Goal: Information Seeking & Learning: Find specific fact

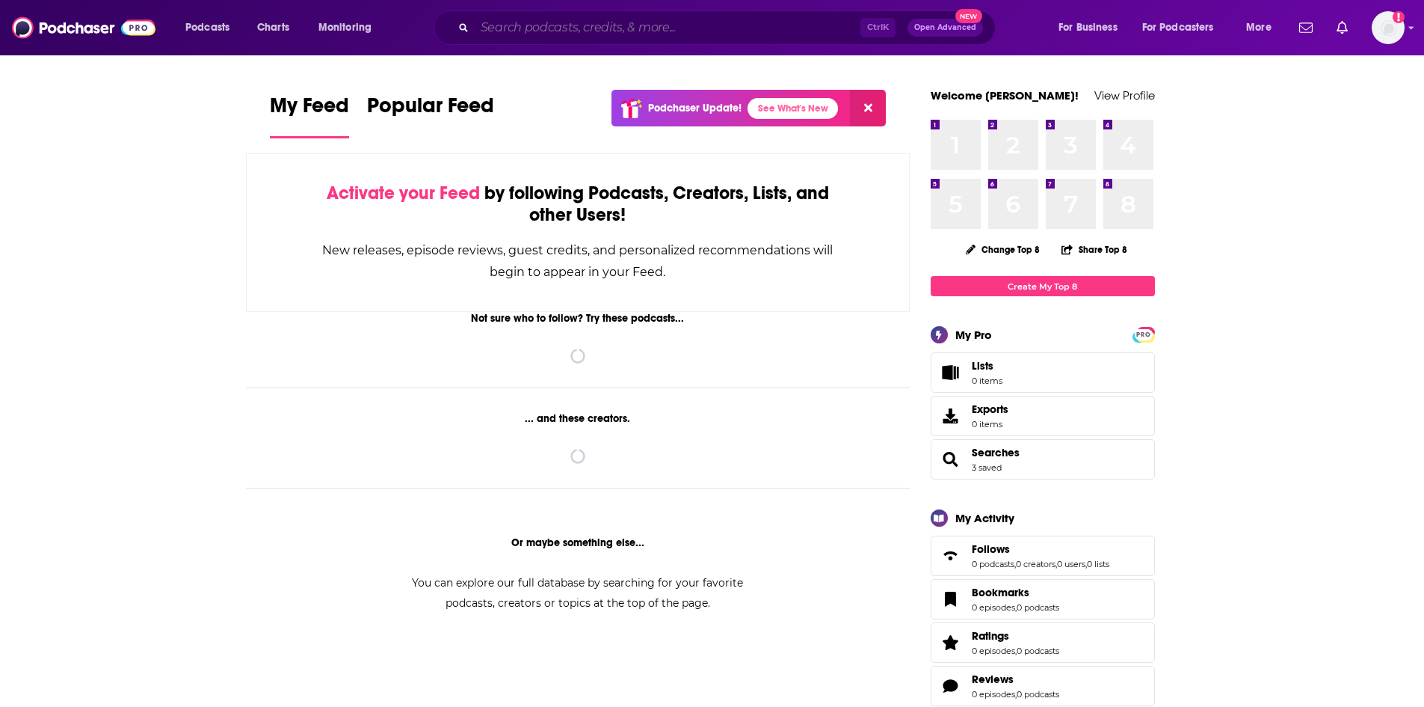
click at [567, 27] on input "Search podcasts, credits, & more..." at bounding box center [668, 28] width 386 height 24
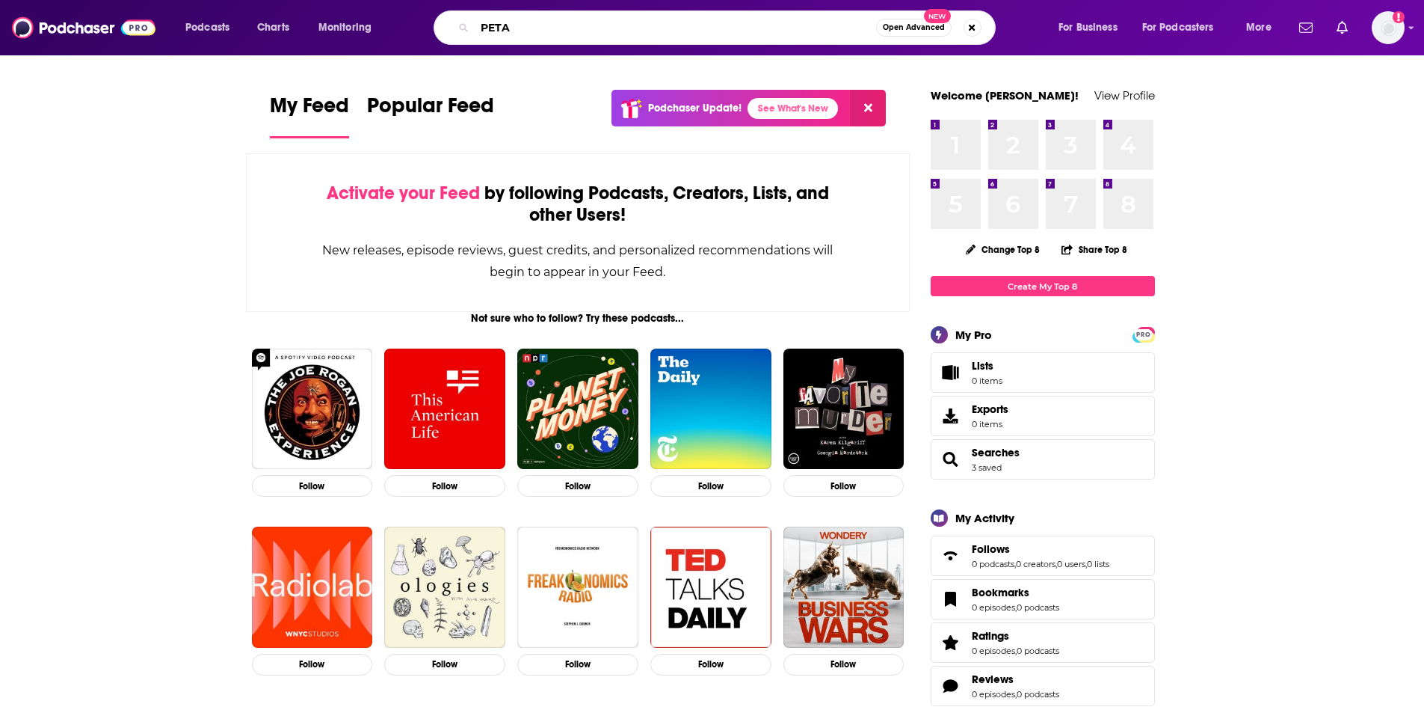
type input "PETA"
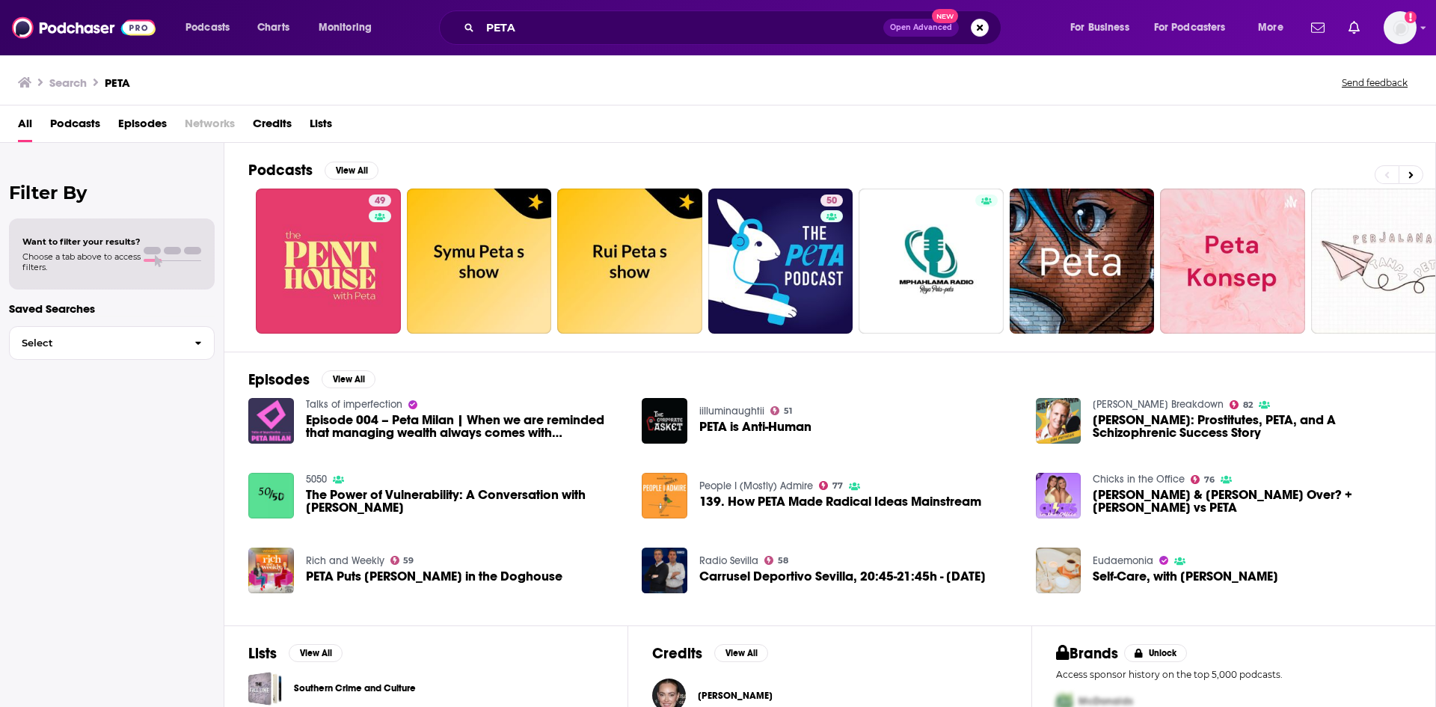
click at [129, 119] on span "Episodes" at bounding box center [142, 126] width 49 height 31
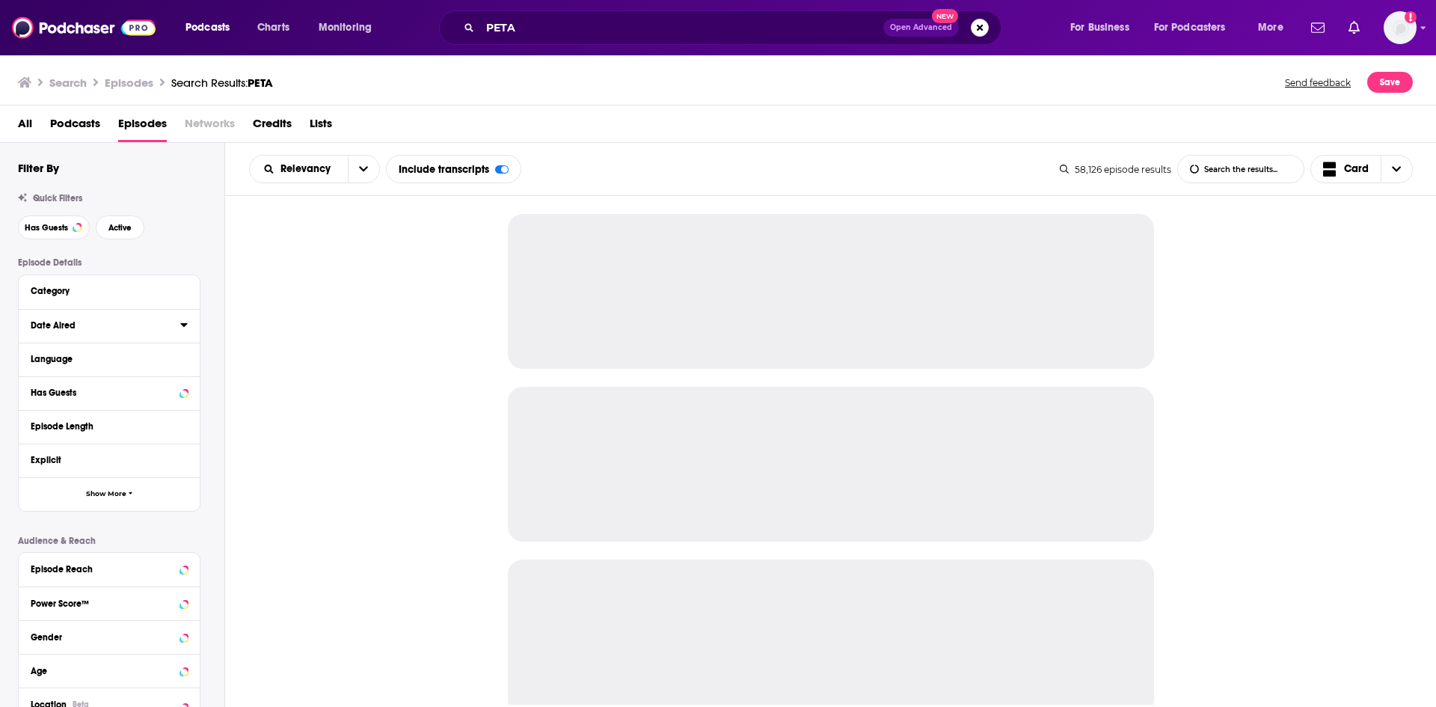
drag, startPoint x: 185, startPoint y: 326, endPoint x: 91, endPoint y: 330, distance: 94.3
click at [185, 325] on icon at bounding box center [183, 325] width 7 height 12
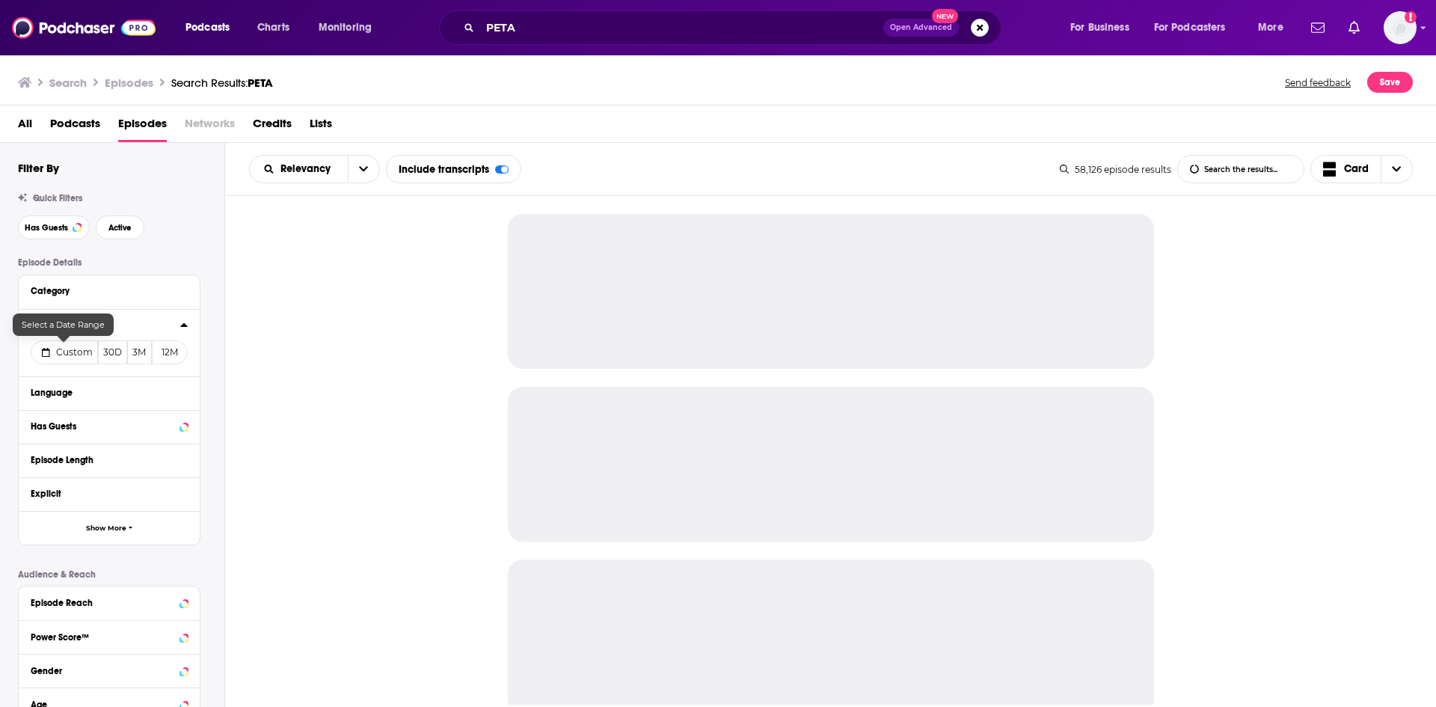
click at [49, 354] on icon at bounding box center [46, 352] width 8 height 9
select select "9"
select select "2025"
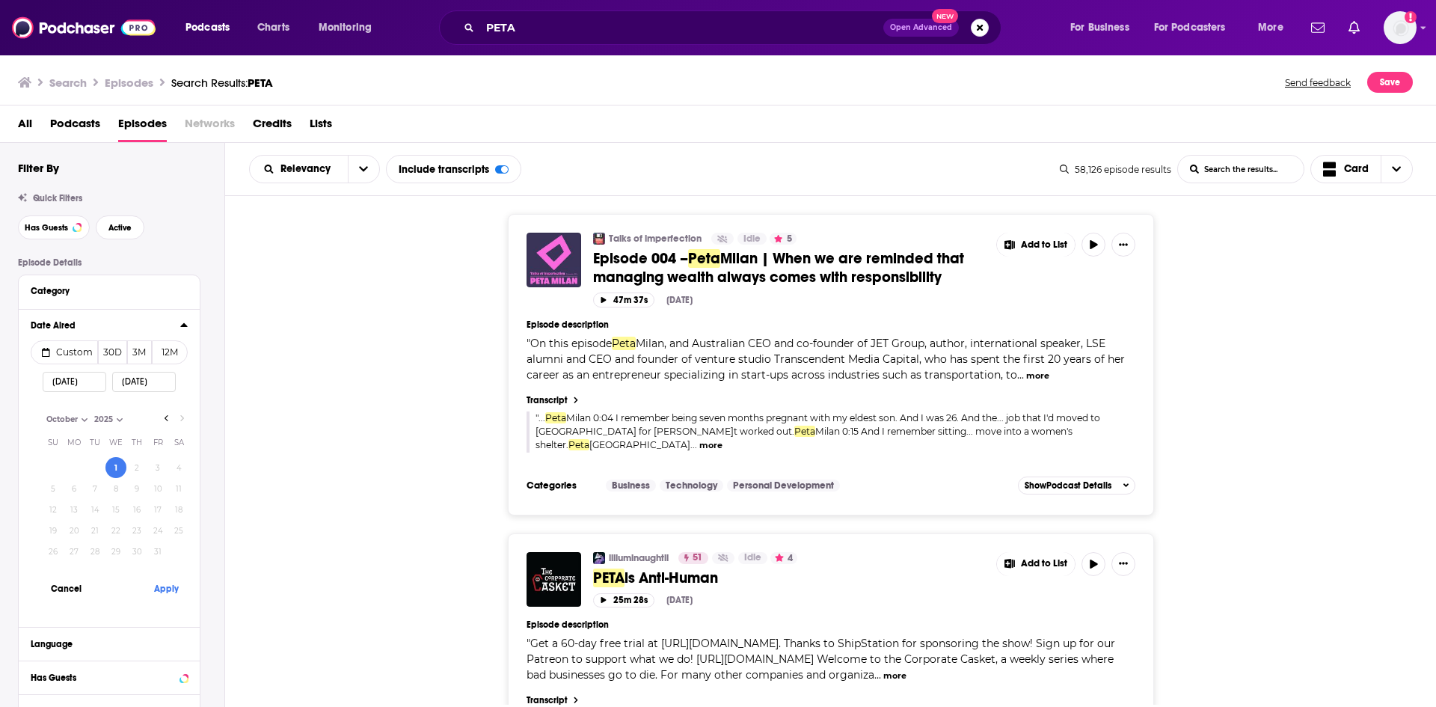
click at [161, 420] on select "1998 1999 2000 2001 2002 2003 2004 2005 2006 2007 2008 2009 2010 2011 2012 2013…" at bounding box center [127, 419] width 75 height 13
click at [164, 418] on select "1998 1999 2000 2001 2002 2003 2004 2005 2006 2007 2008 2009 2010 2011 2012 2013…" at bounding box center [127, 419] width 75 height 13
click at [166, 418] on icon "Go to previous month" at bounding box center [167, 418] width 6 height 12
select select "8"
click at [96, 554] on button "30" at bounding box center [94, 551] width 21 height 21
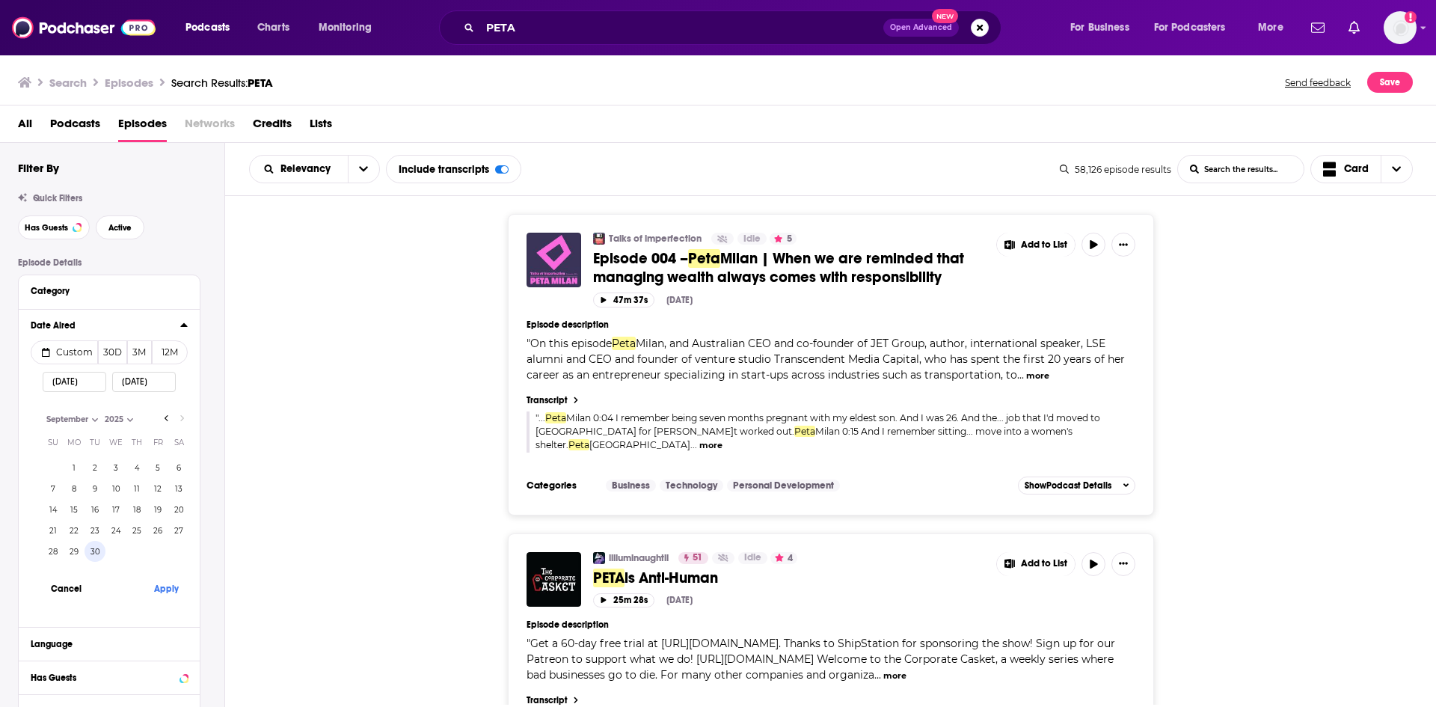
type input "09/30/2025"
click at [160, 588] on button "Apply" at bounding box center [166, 588] width 45 height 28
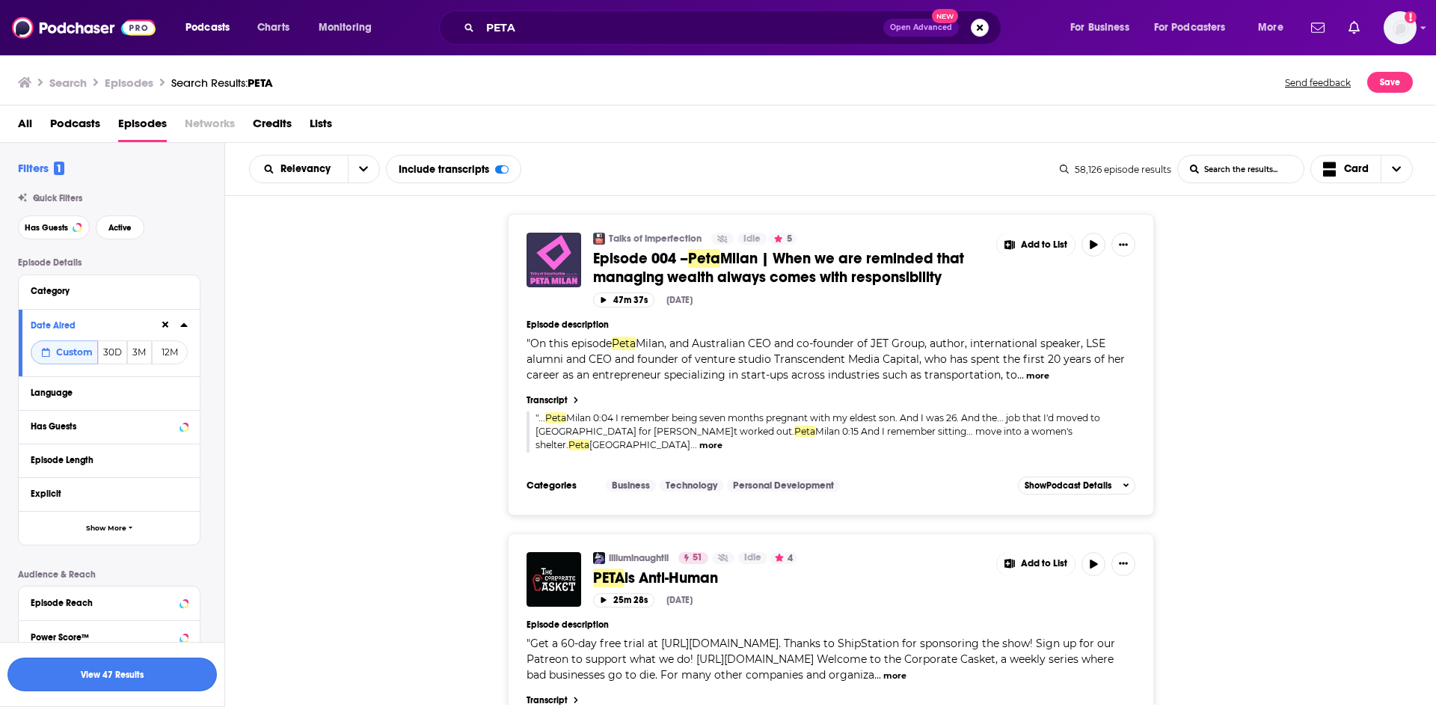
click at [173, 673] on button "View 47 Results" at bounding box center [111, 674] width 209 height 34
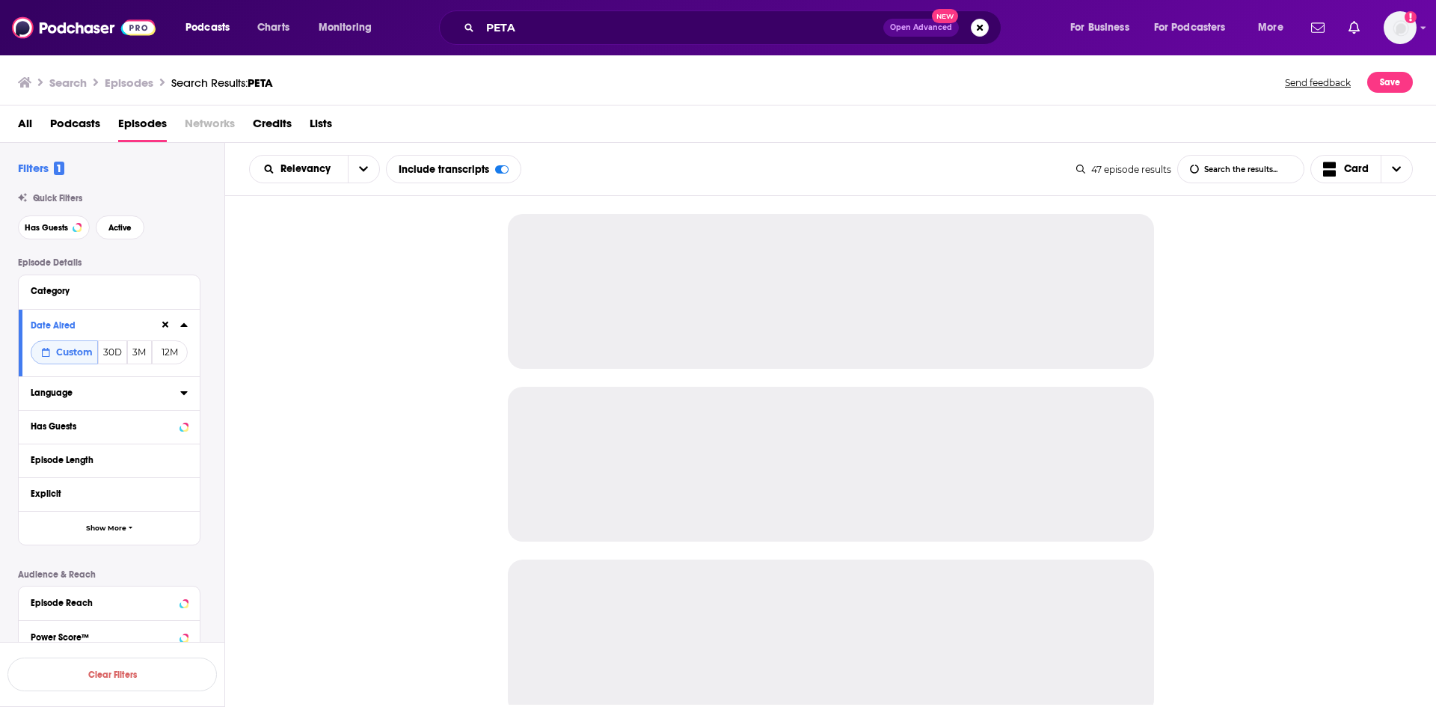
click at [185, 393] on icon at bounding box center [183, 393] width 7 height 4
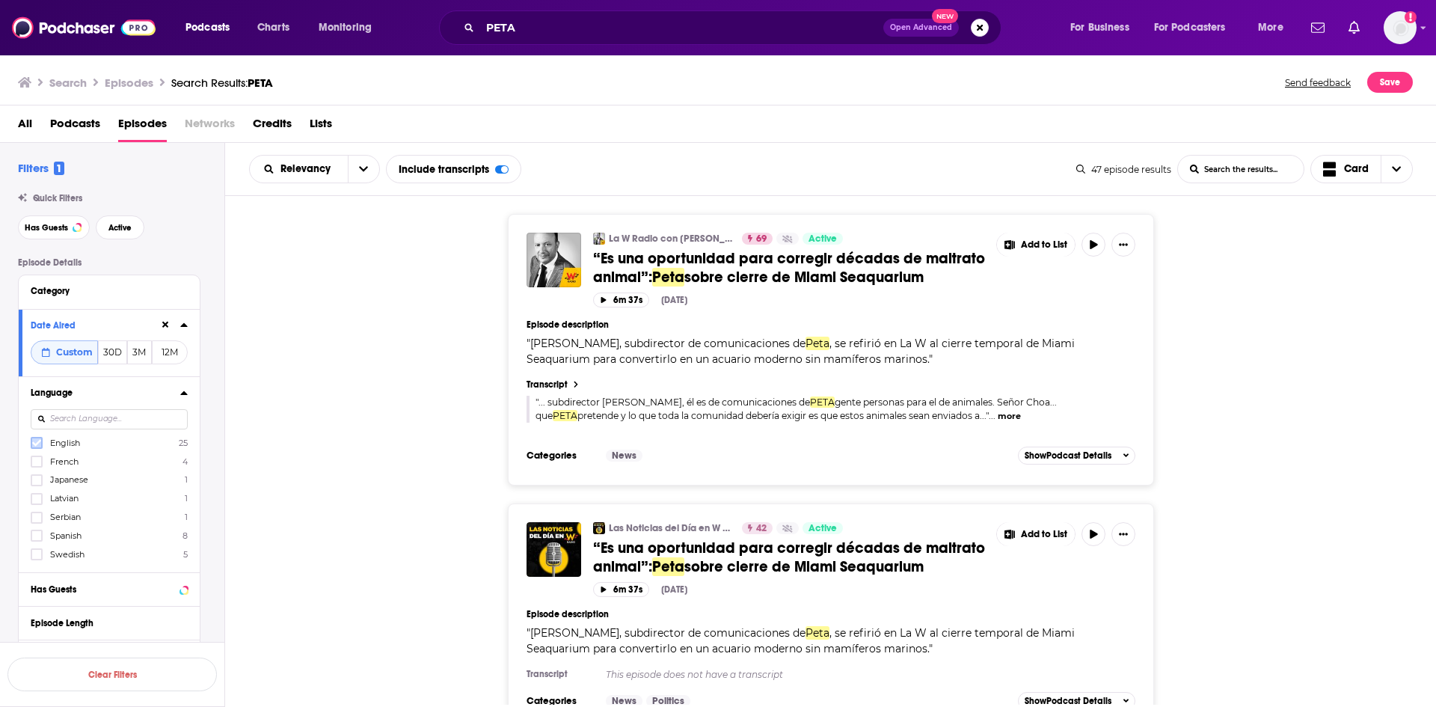
click at [37, 439] on icon at bounding box center [36, 442] width 9 height 9
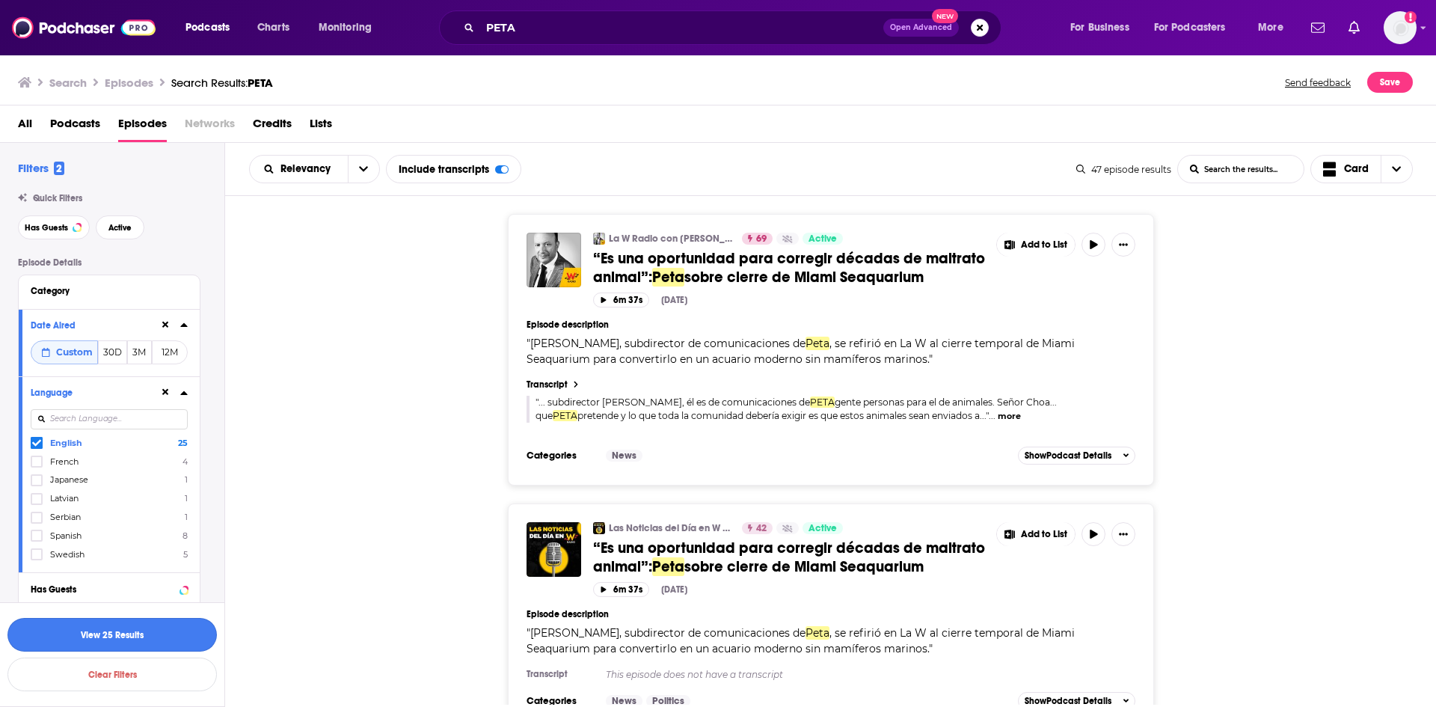
click at [143, 639] on button "View 25 Results" at bounding box center [111, 635] width 209 height 34
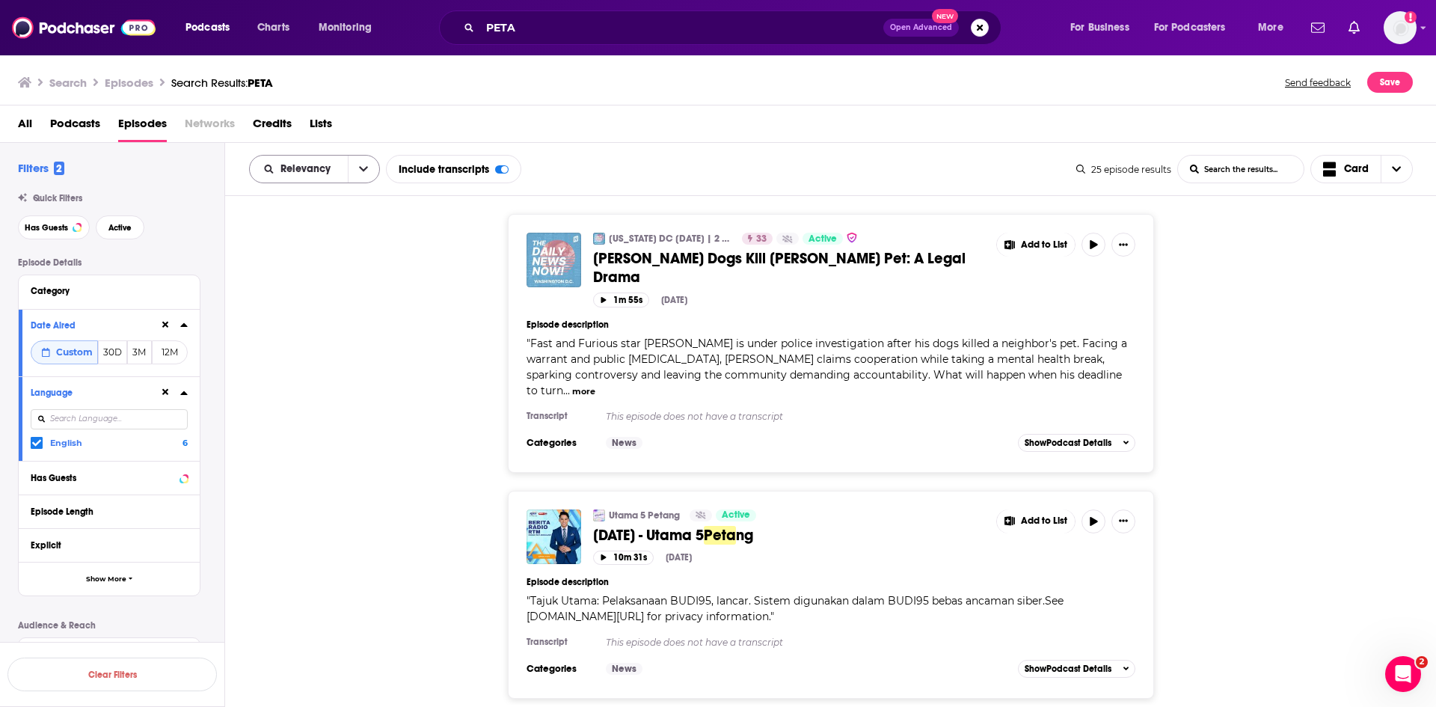
click at [366, 169] on icon "open menu" at bounding box center [363, 169] width 9 height 10
click at [425, 280] on div "Relevancy Relevancy By Rating Trending New Power Score List Search Input Search…" at bounding box center [830, 469] width 1211 height 653
click at [345, 297] on span "Power Score" at bounding box center [324, 296] width 88 height 8
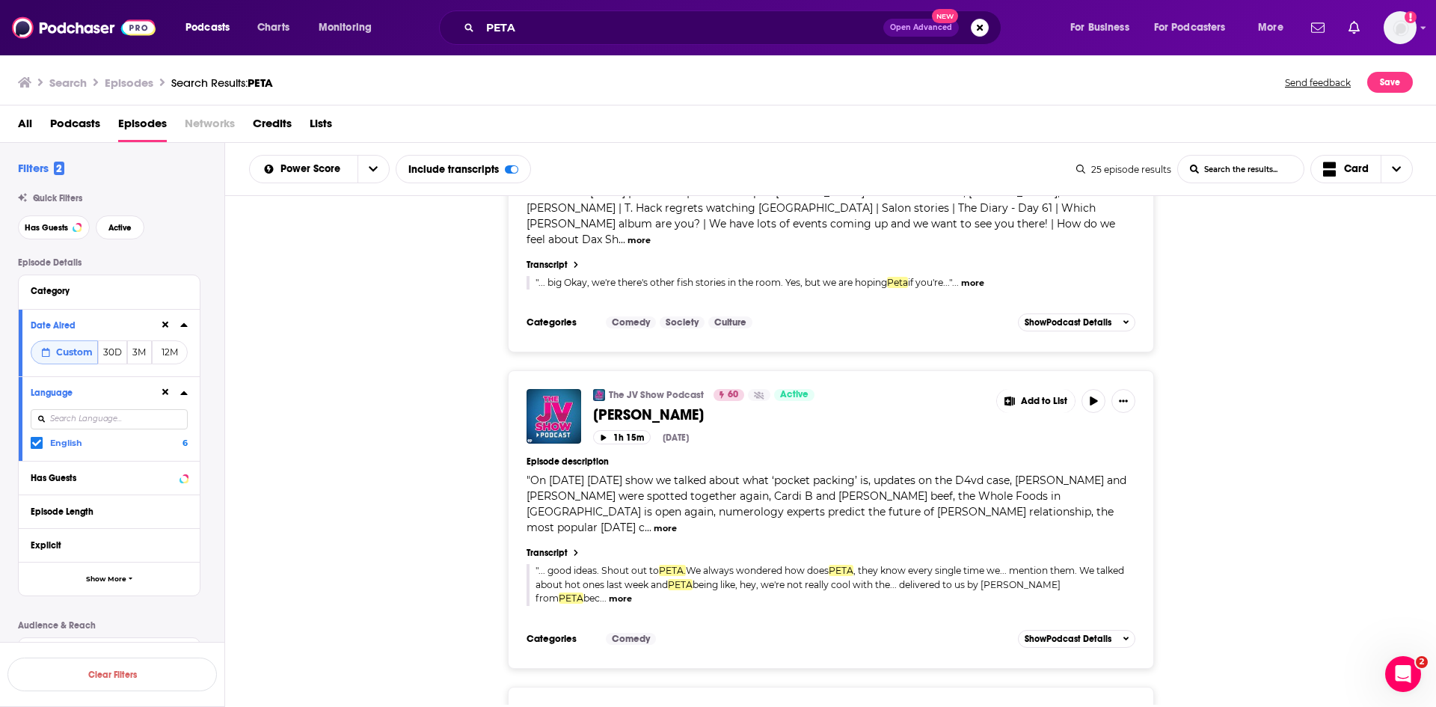
scroll to position [2542, 0]
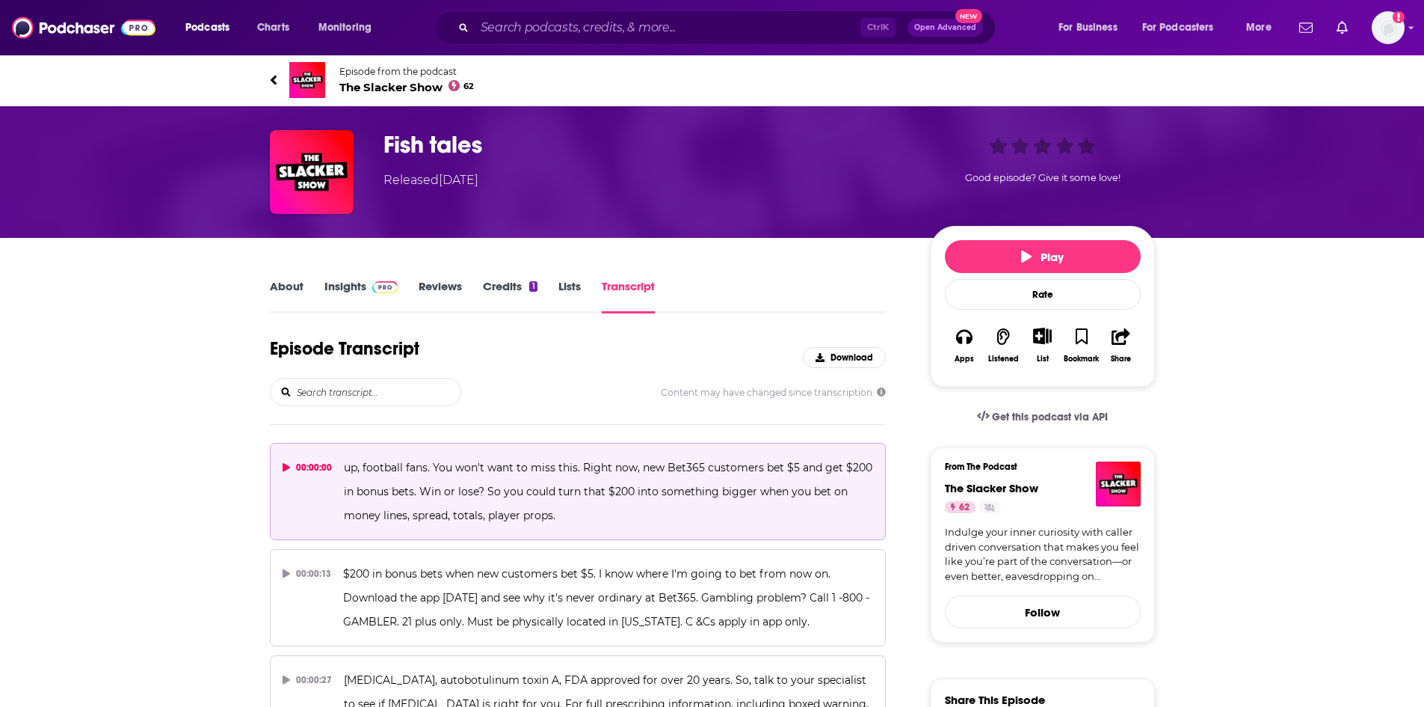
scroll to position [2779, 0]
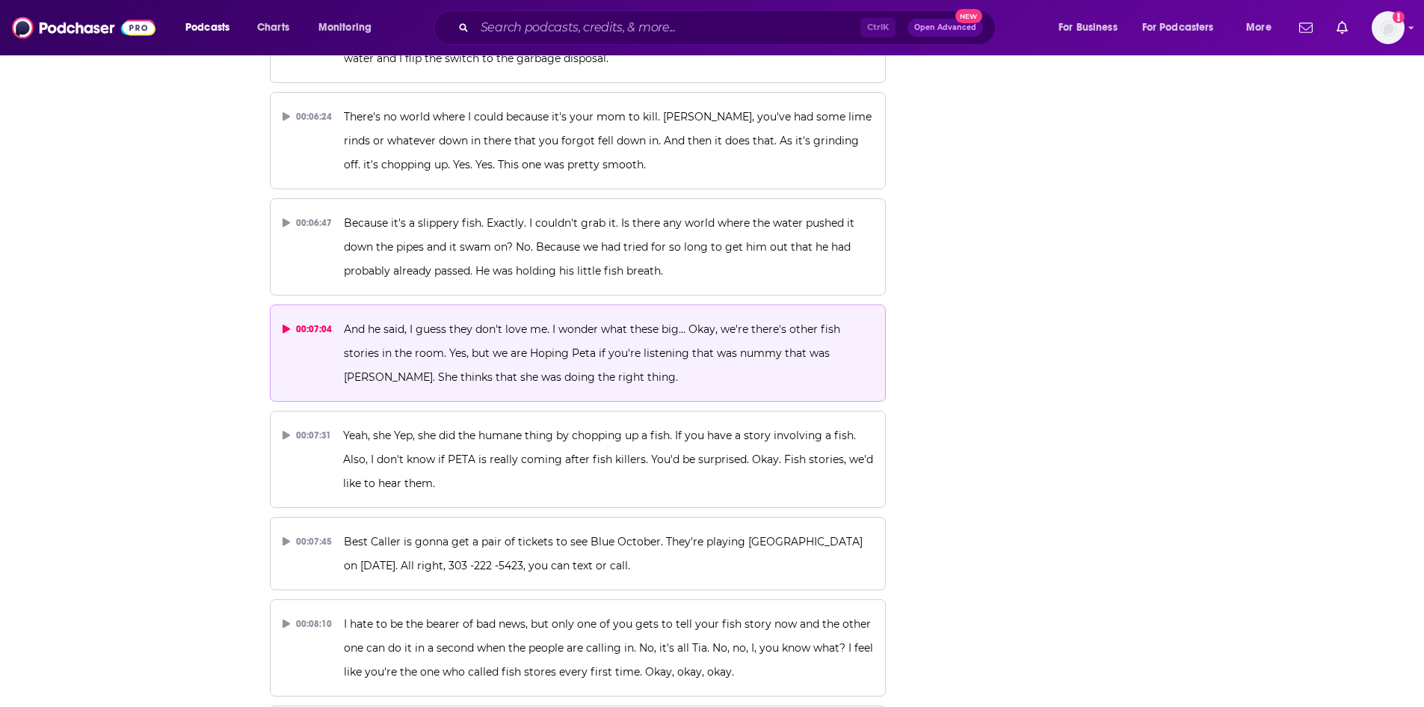
click at [585, 355] on span "And he said, I guess they don't love me. I wonder what these big... Okay, we're…" at bounding box center [593, 352] width 499 height 61
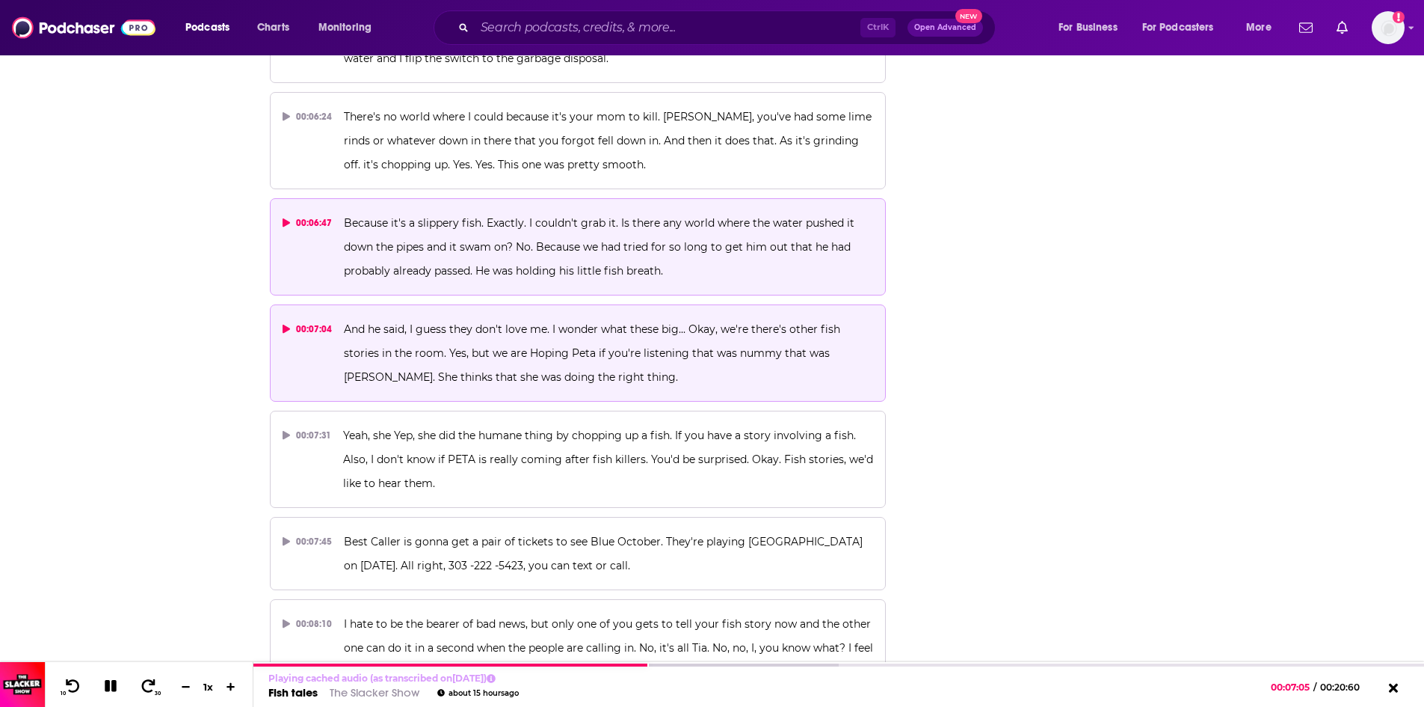
drag, startPoint x: 426, startPoint y: 230, endPoint x: 418, endPoint y: 232, distance: 8.5
click at [425, 230] on p "Because it's a slippery fish. Exactly. I couldn't grab it. Is there any world w…" at bounding box center [608, 247] width 529 height 72
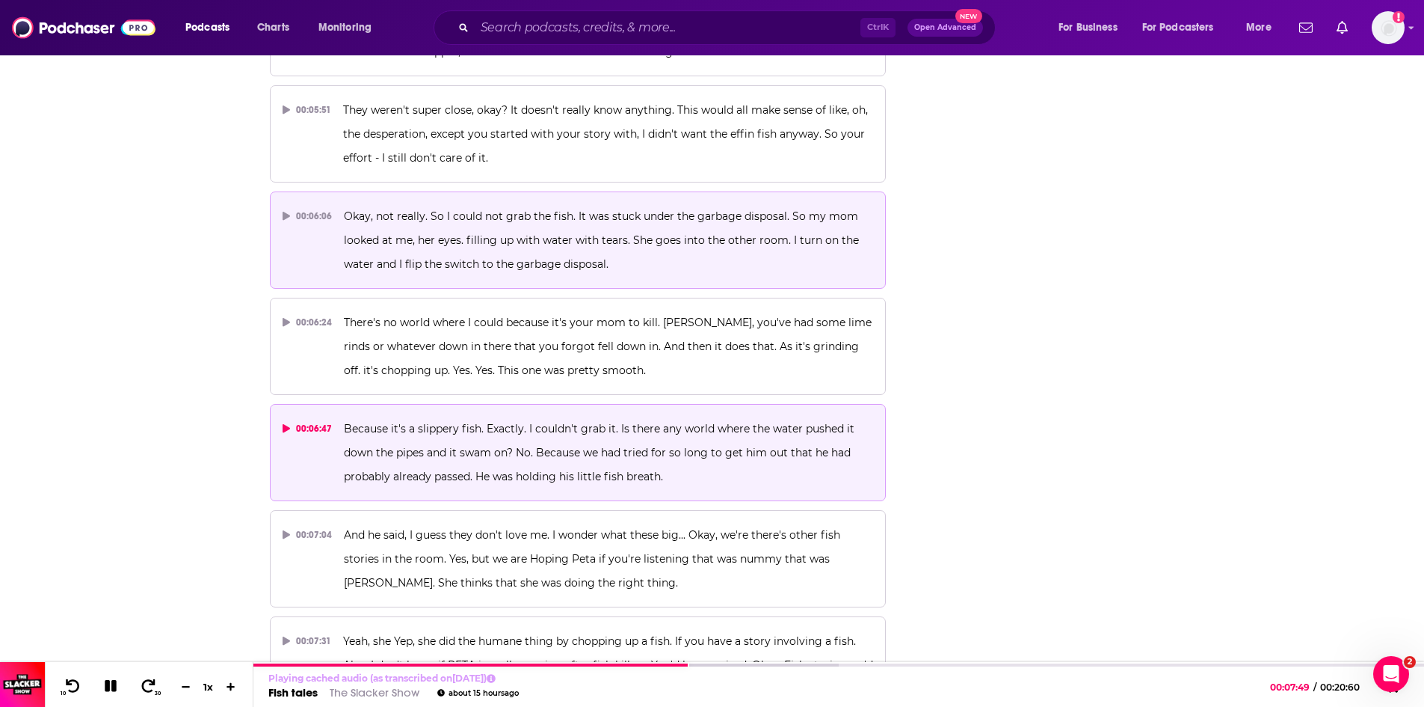
scroll to position [2555, 0]
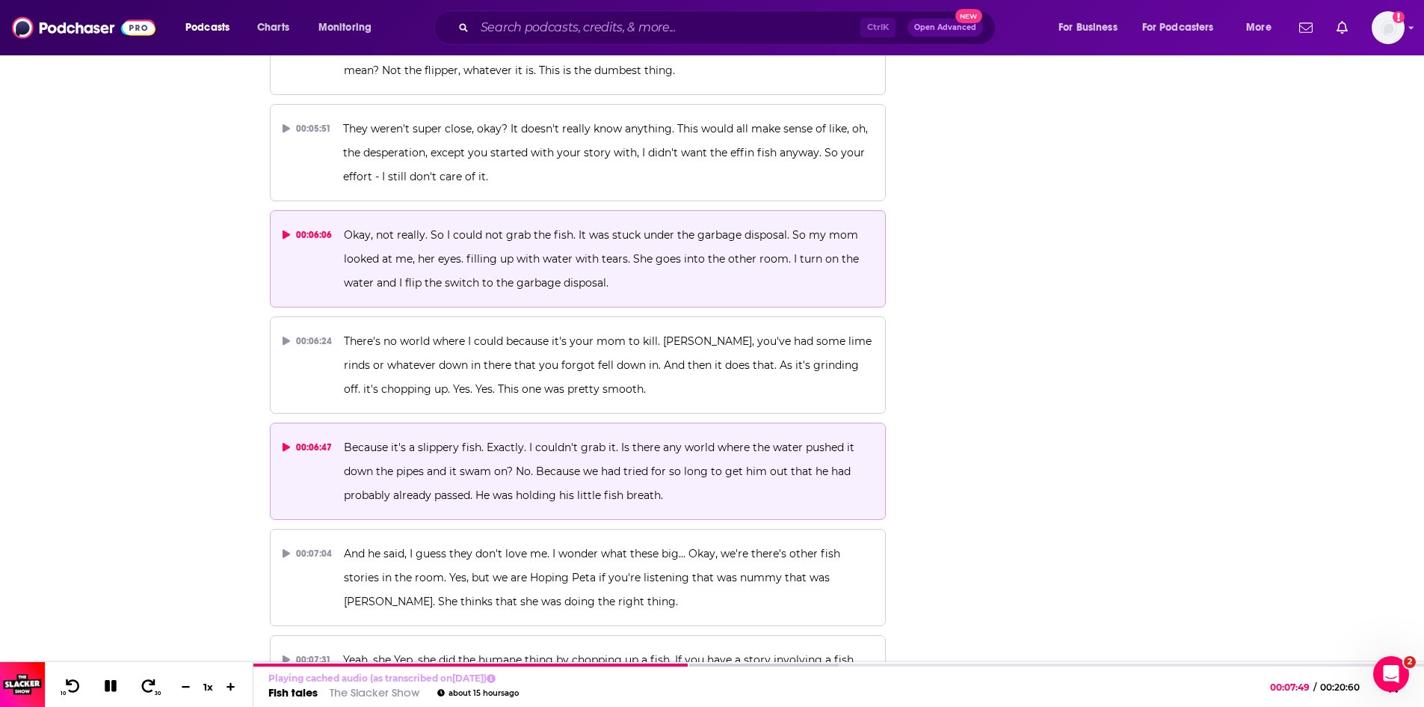
click at [630, 269] on p "Okay, not really. So I could not grab the fish. It was stuck under the garbage …" at bounding box center [608, 259] width 529 height 72
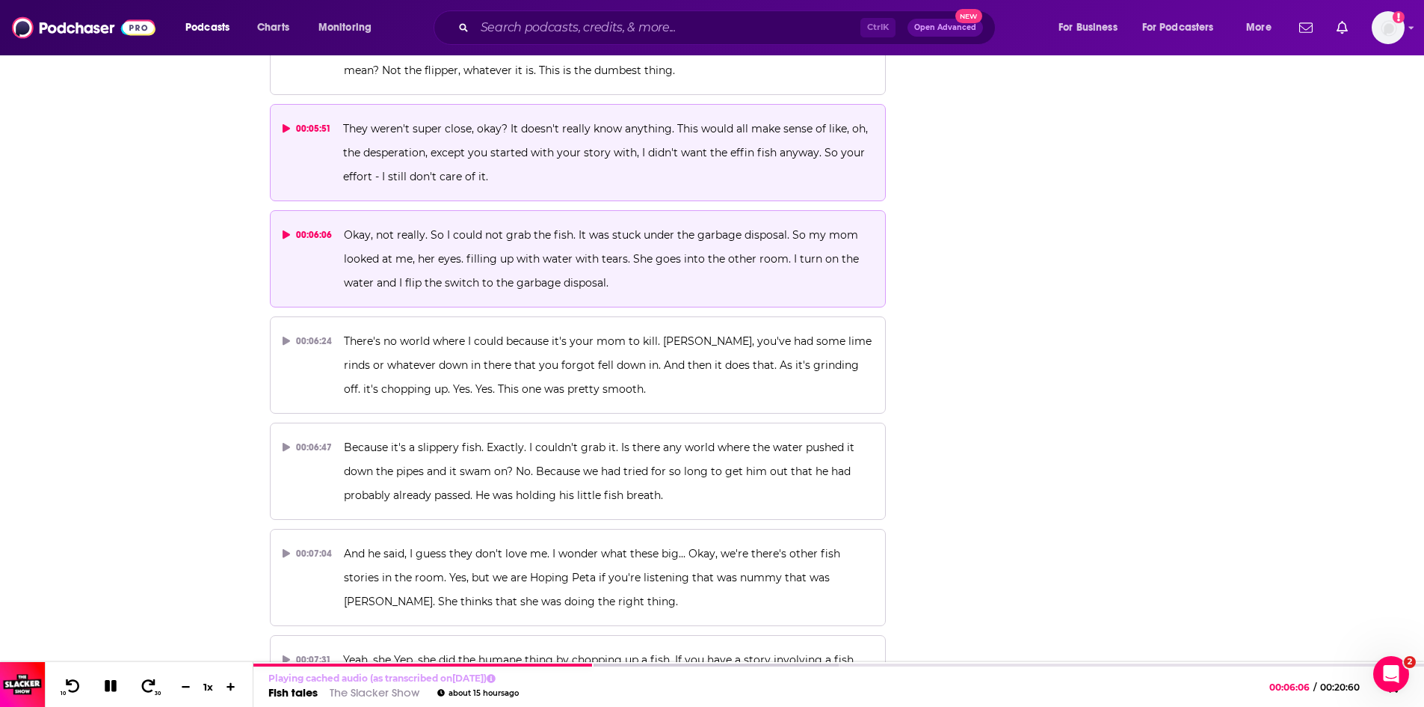
click at [431, 163] on p "They weren't super close, okay? It doesn't really know anything. This would all…" at bounding box center [608, 153] width 530 height 72
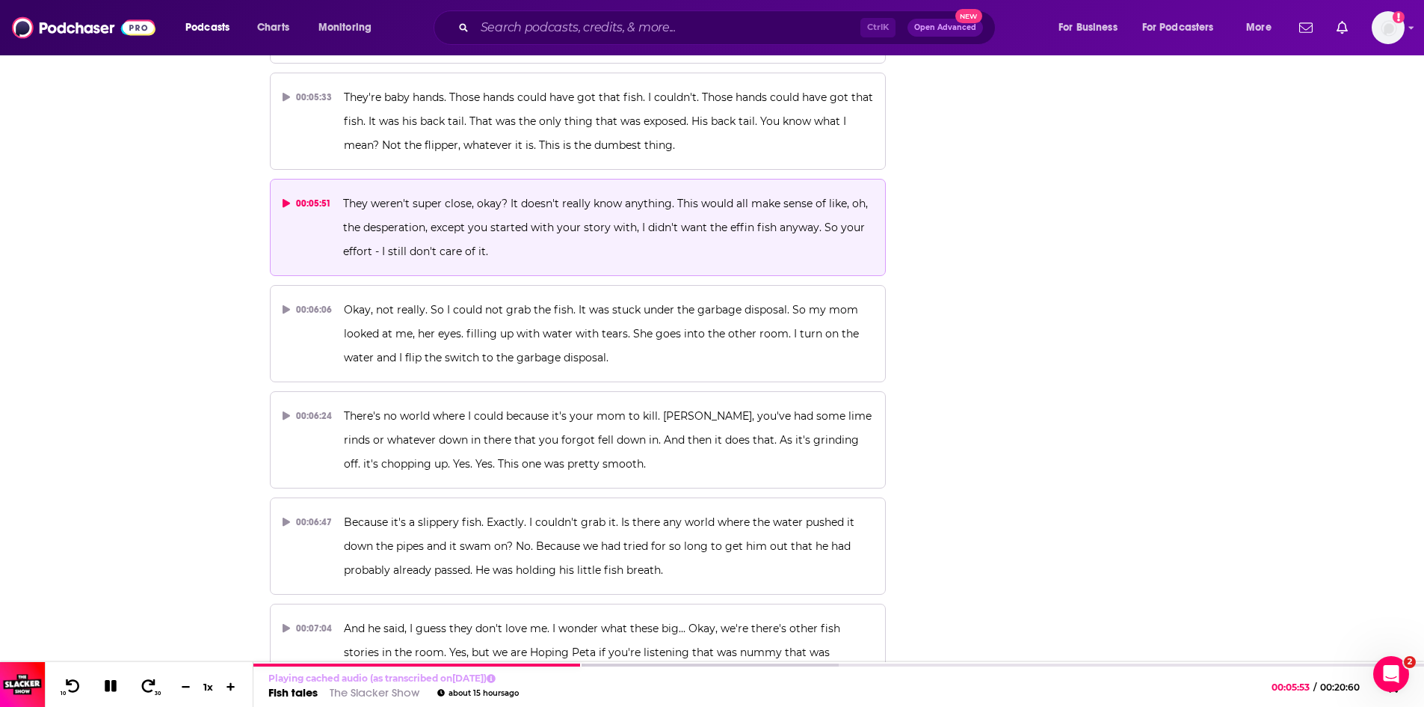
scroll to position [2405, 0]
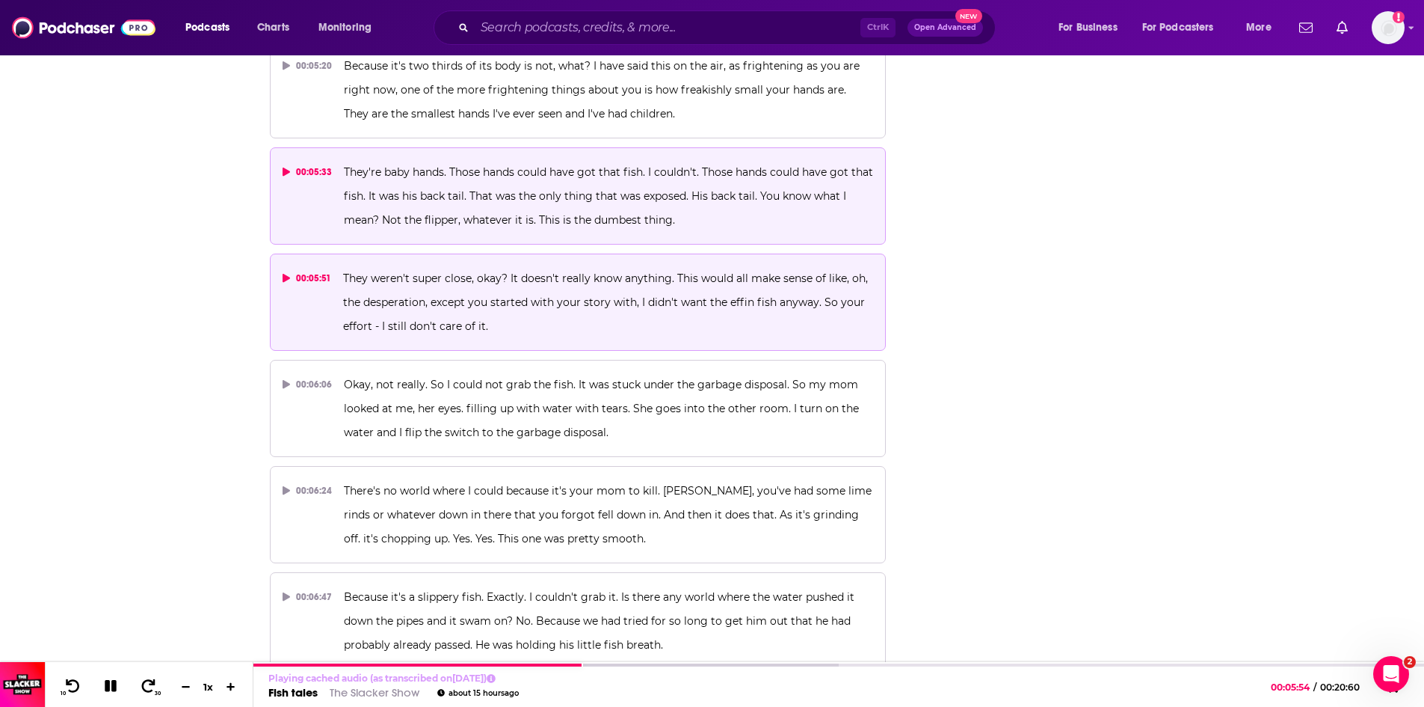
click at [409, 201] on span "They're baby hands. Those hands could have got that fish. I couldn't. Those han…" at bounding box center [610, 195] width 532 height 61
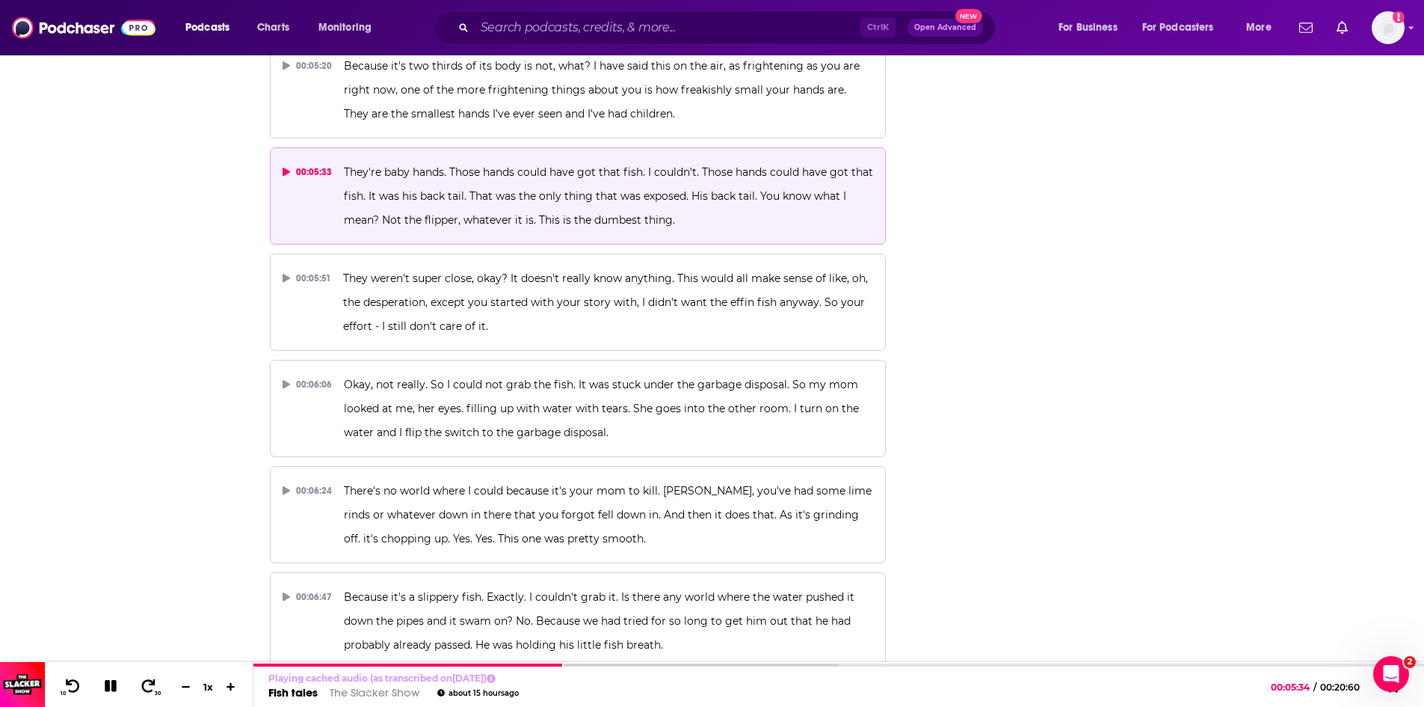
scroll to position [2330, 0]
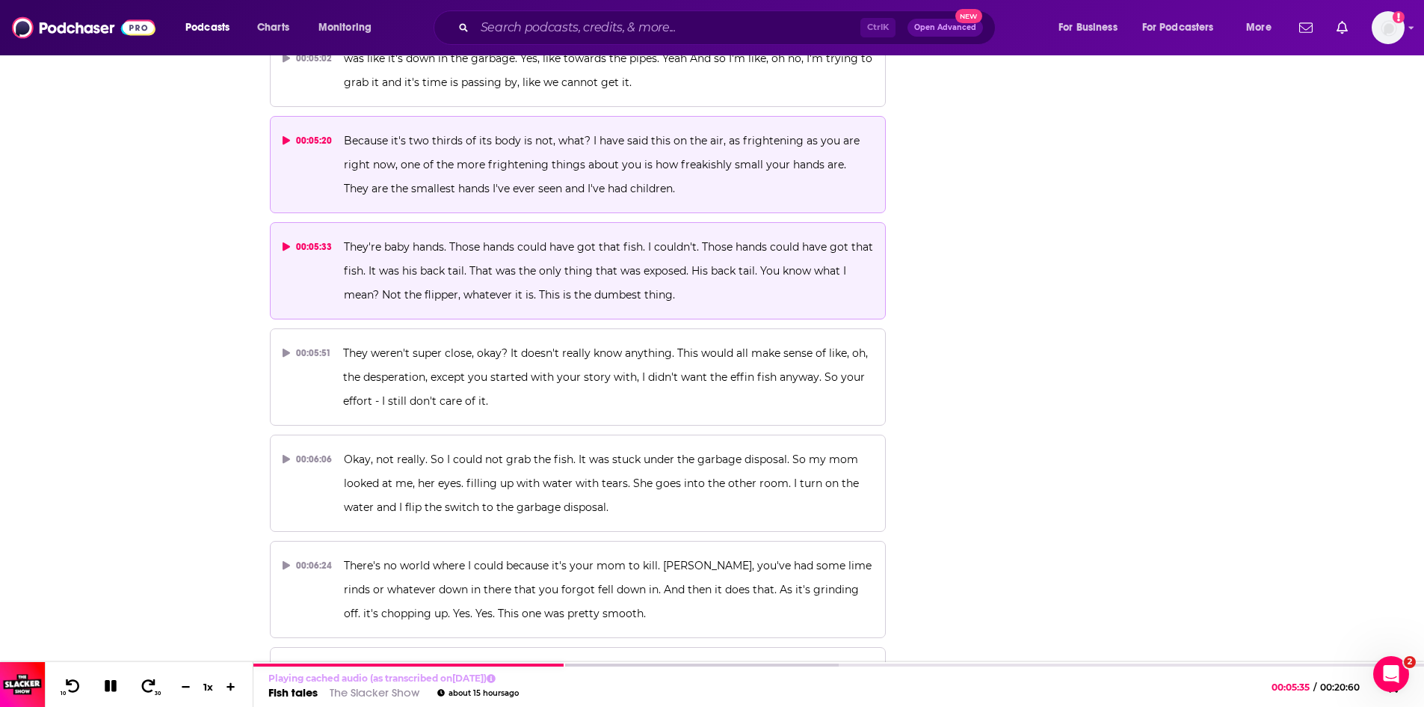
click at [499, 162] on span "Because it's two thirds of its body is not, what? I have said this on the air, …" at bounding box center [603, 164] width 519 height 61
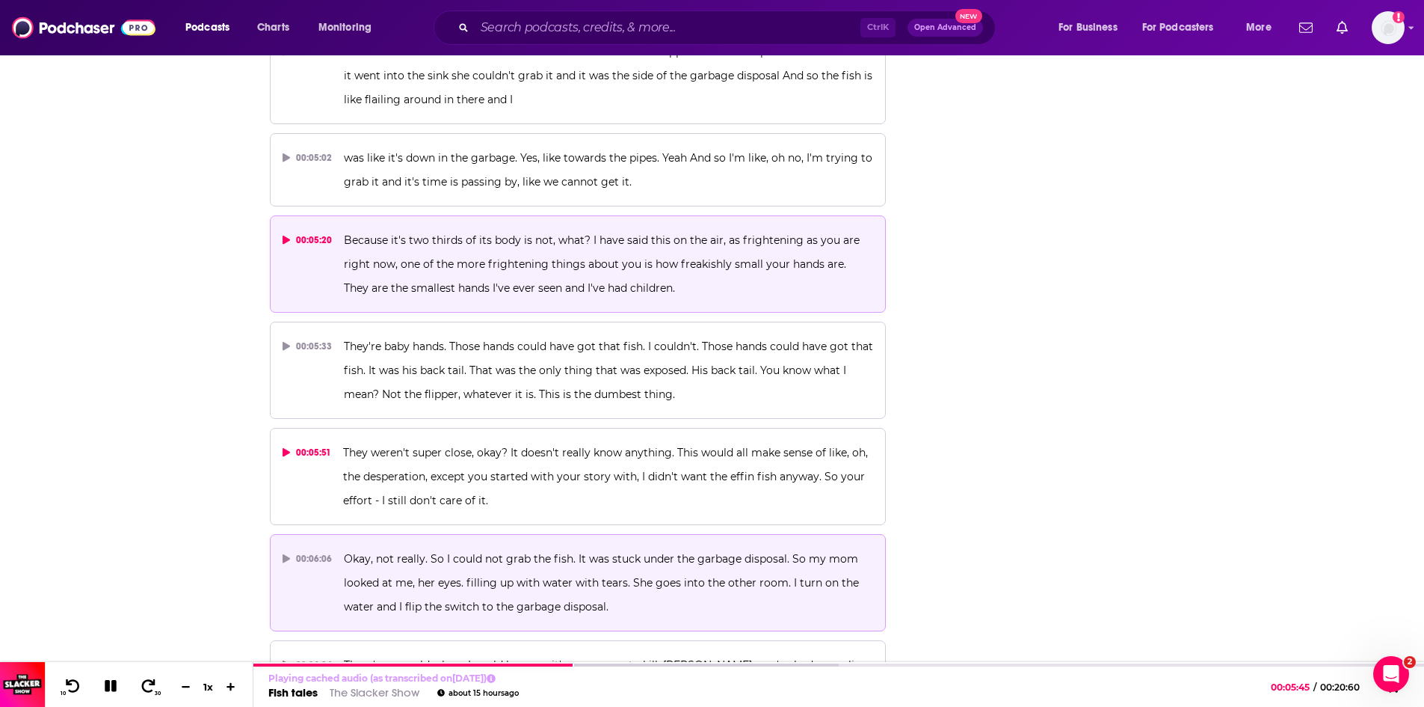
scroll to position [2106, 0]
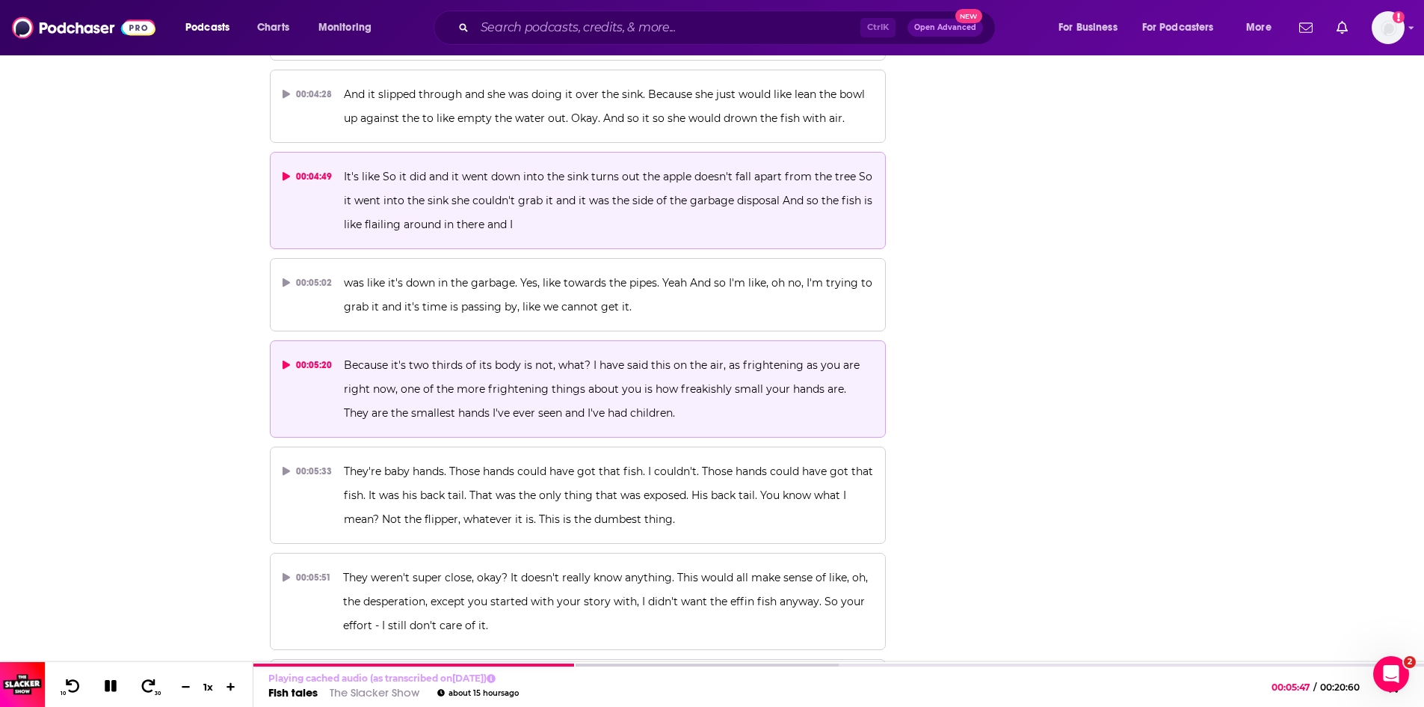
drag, startPoint x: 425, startPoint y: 205, endPoint x: 425, endPoint y: 181, distance: 23.9
click at [425, 190] on p "It's like So it did and it went down into the sink turns out the apple doesn't …" at bounding box center [608, 200] width 529 height 72
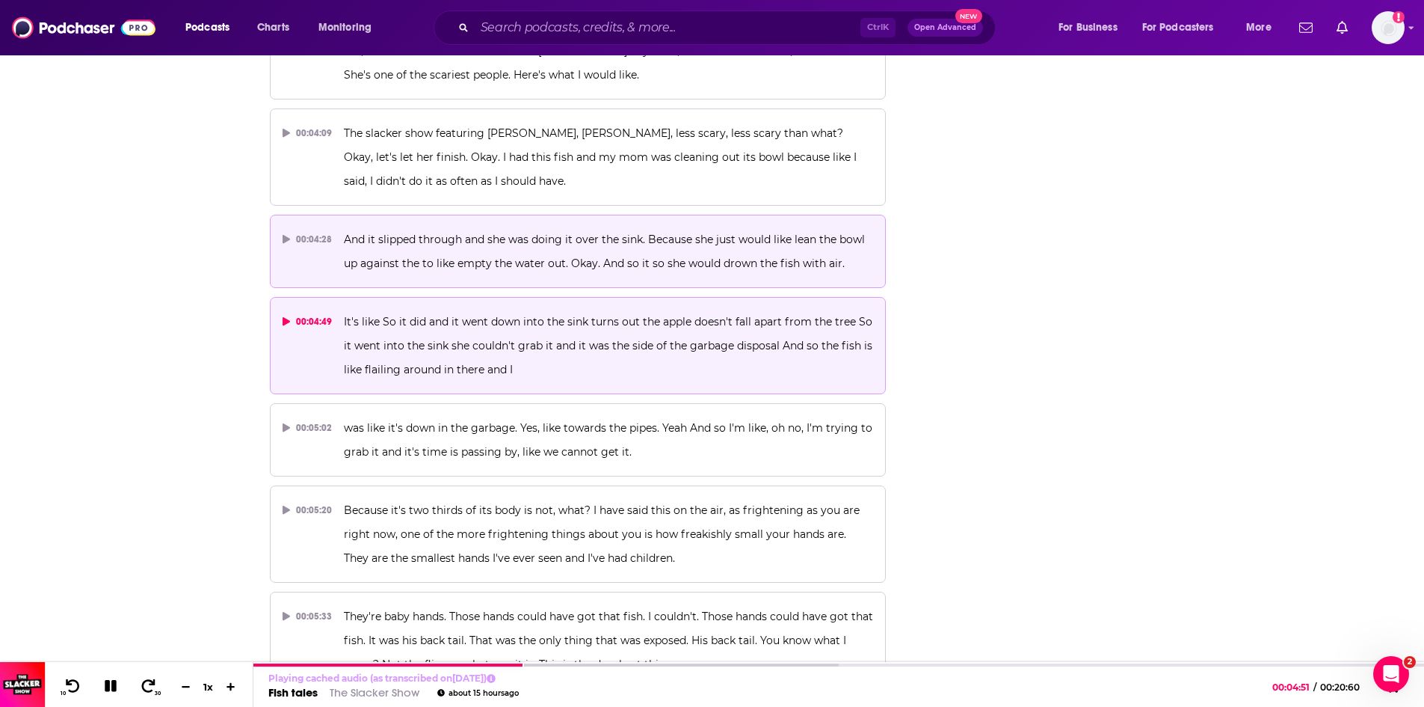
scroll to position [1957, 0]
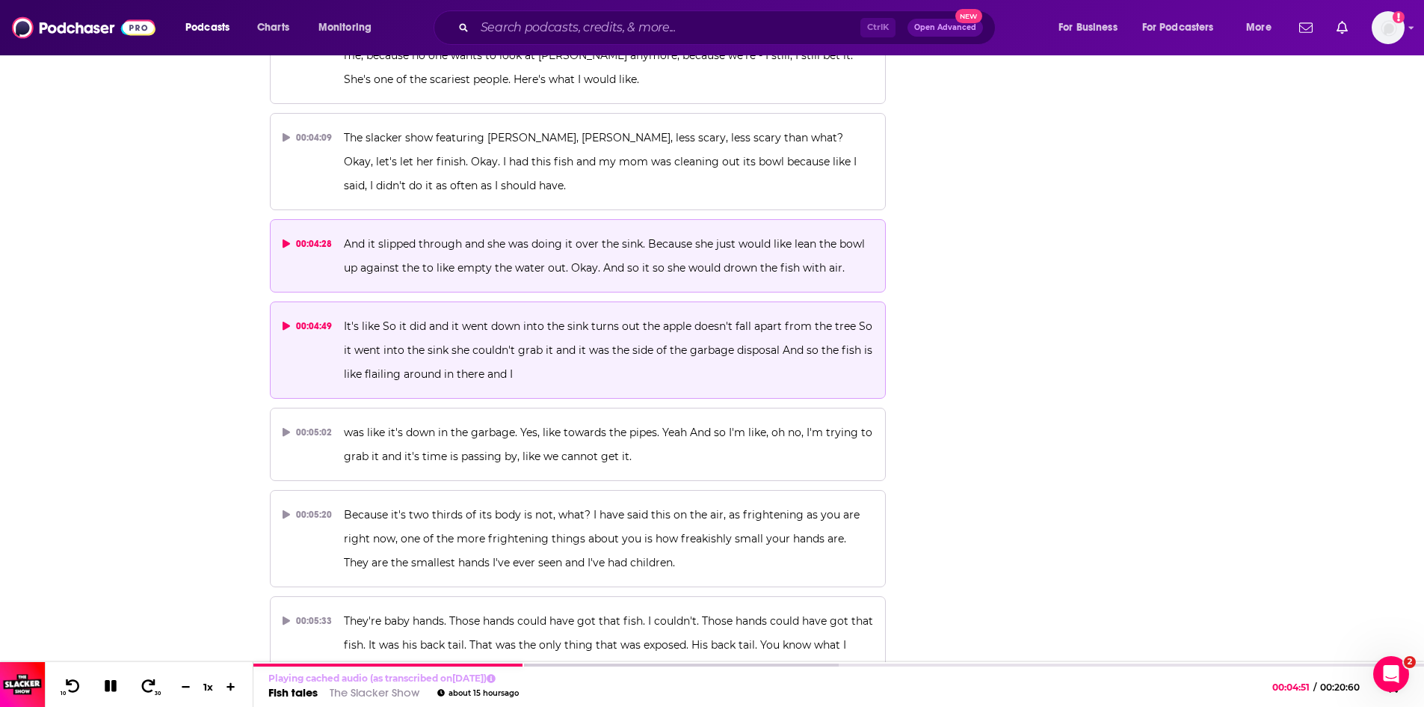
click at [582, 283] on button "00:04:28 And it slipped through and she was doing it over the sink. Because she…" at bounding box center [578, 255] width 617 height 73
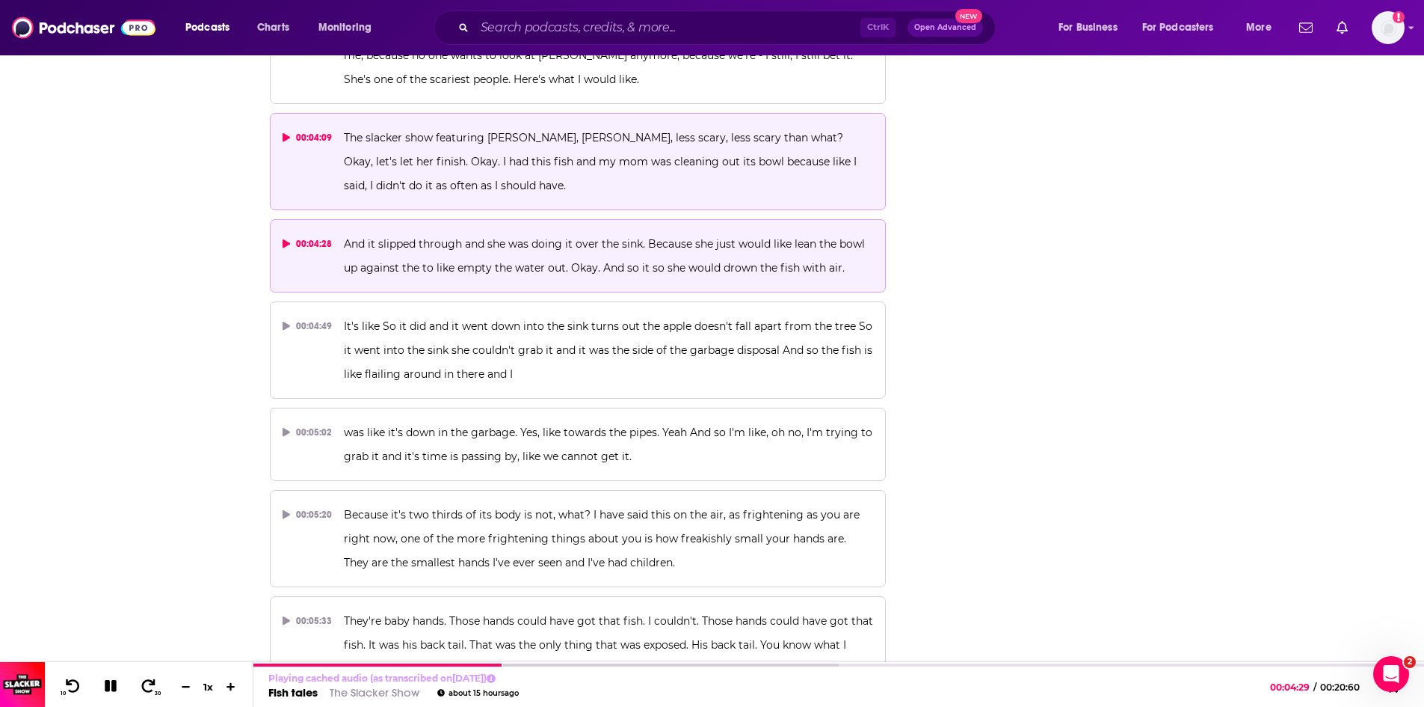
click at [432, 170] on p "The slacker show featuring Jeff, Dahmer, less scary, less scary than what? Okay…" at bounding box center [608, 162] width 529 height 72
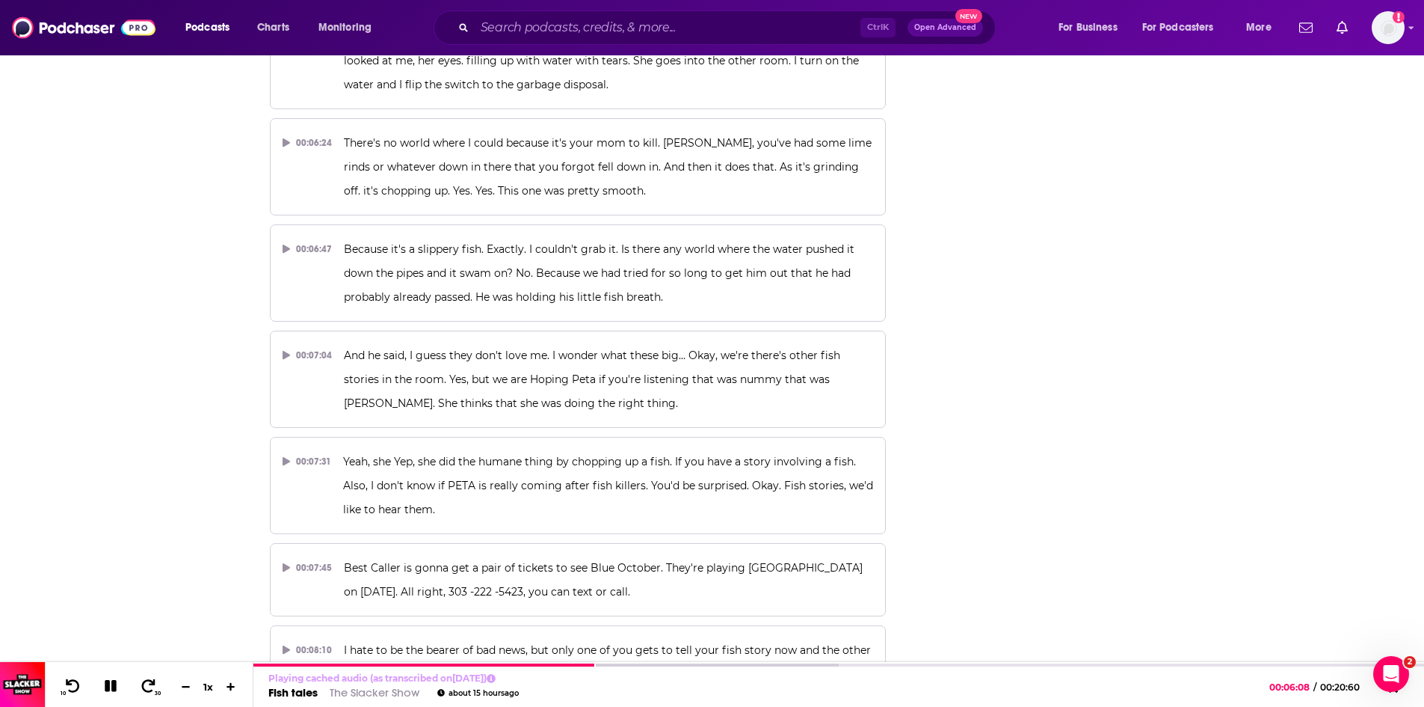
scroll to position [2779, 0]
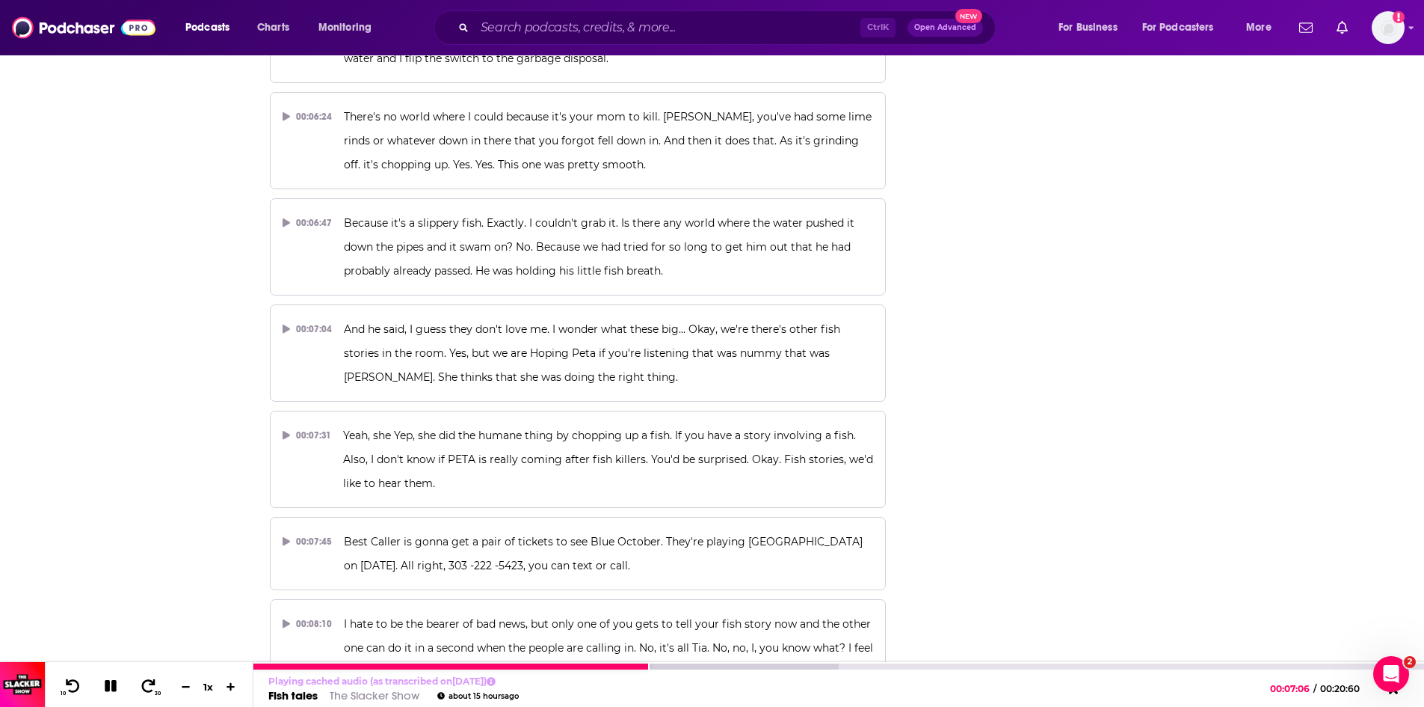
click at [106, 685] on icon at bounding box center [110, 685] width 13 height 13
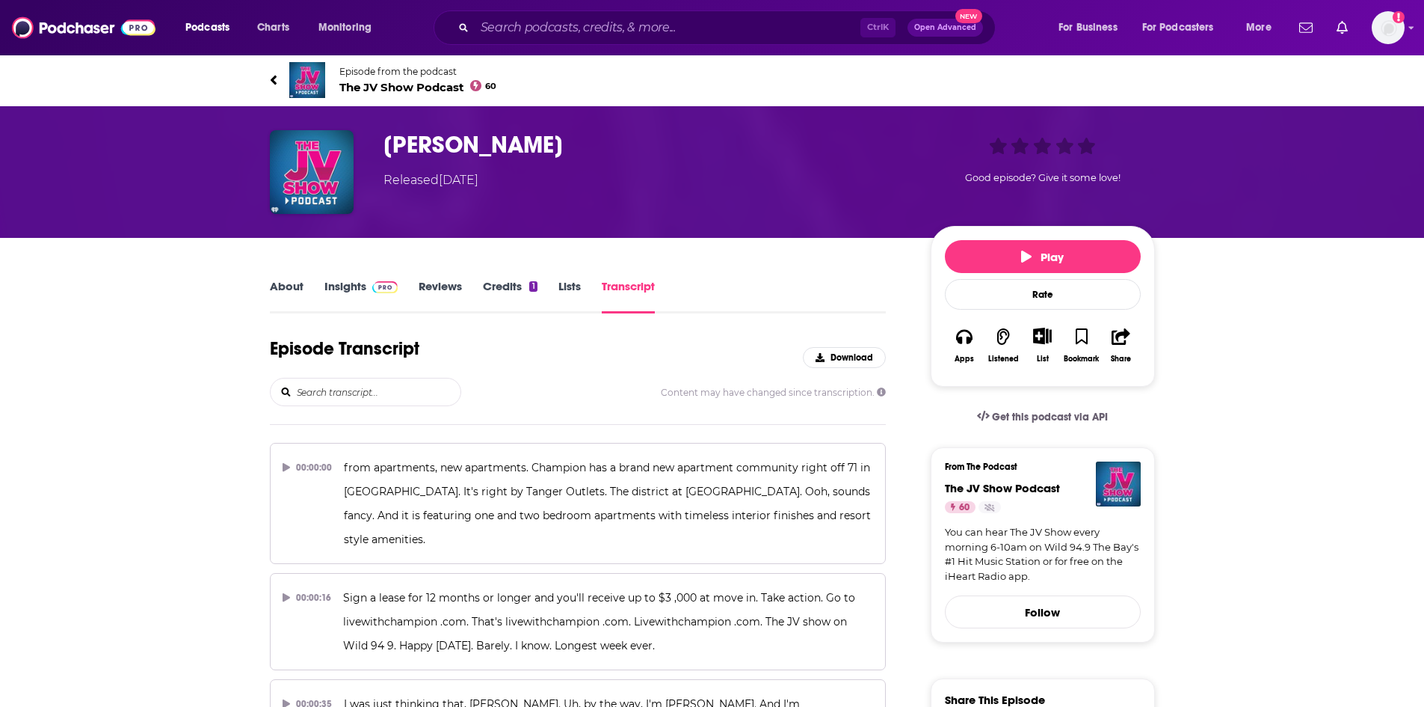
scroll to position [33116, 0]
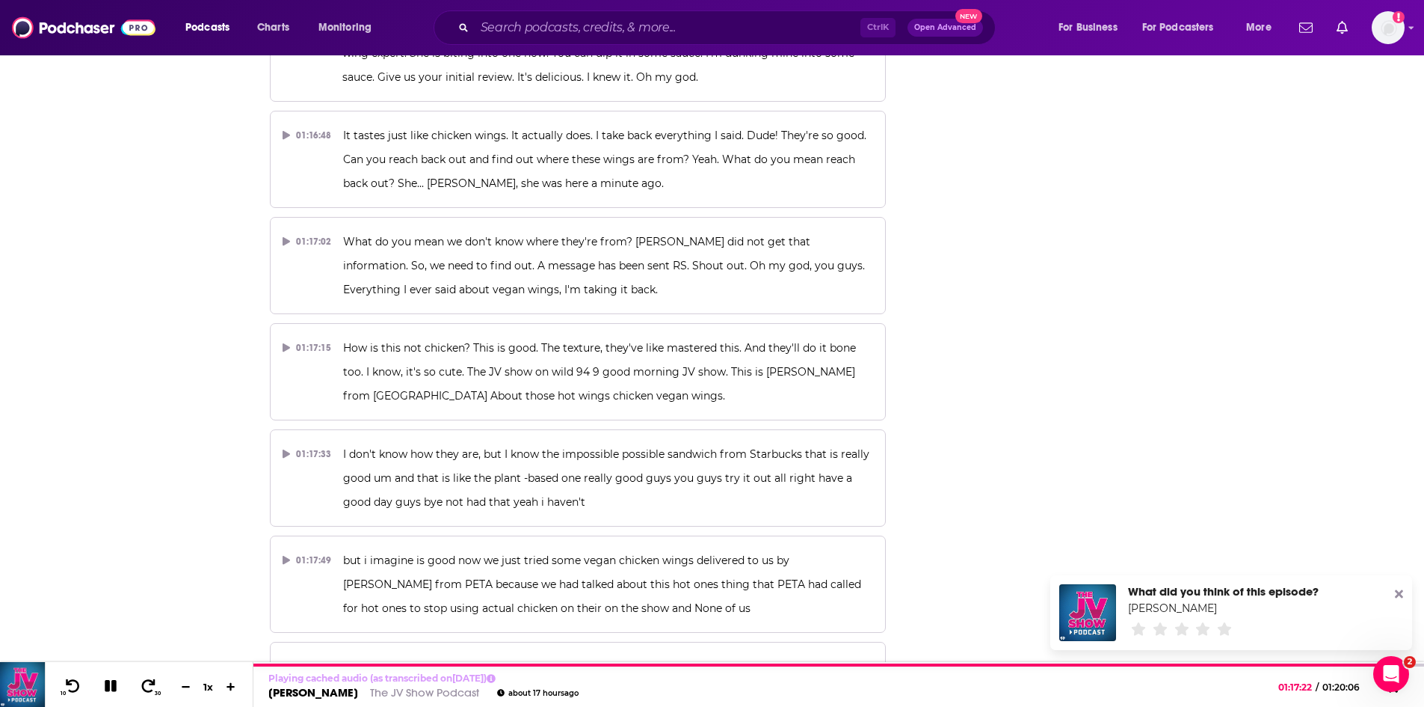
scroll to position [34731, 0]
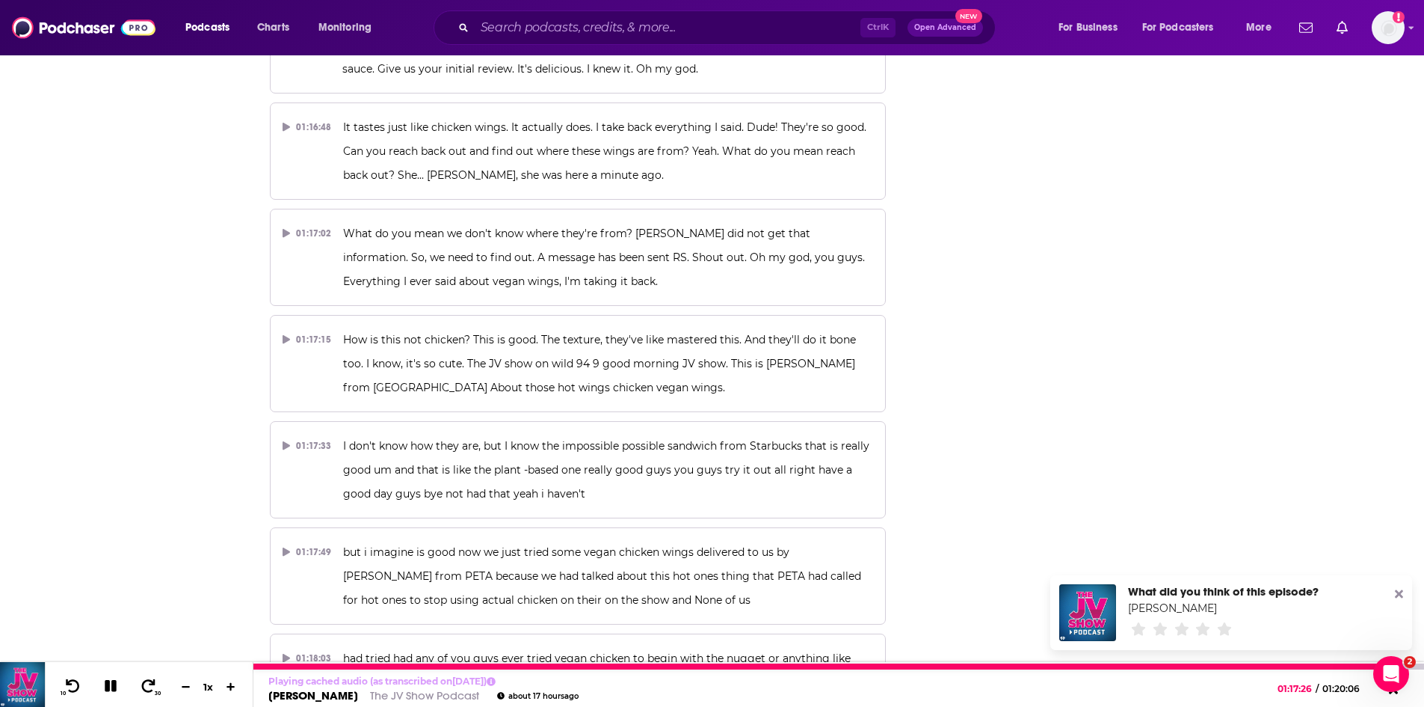
click at [110, 692] on icon at bounding box center [110, 685] width 17 height 13
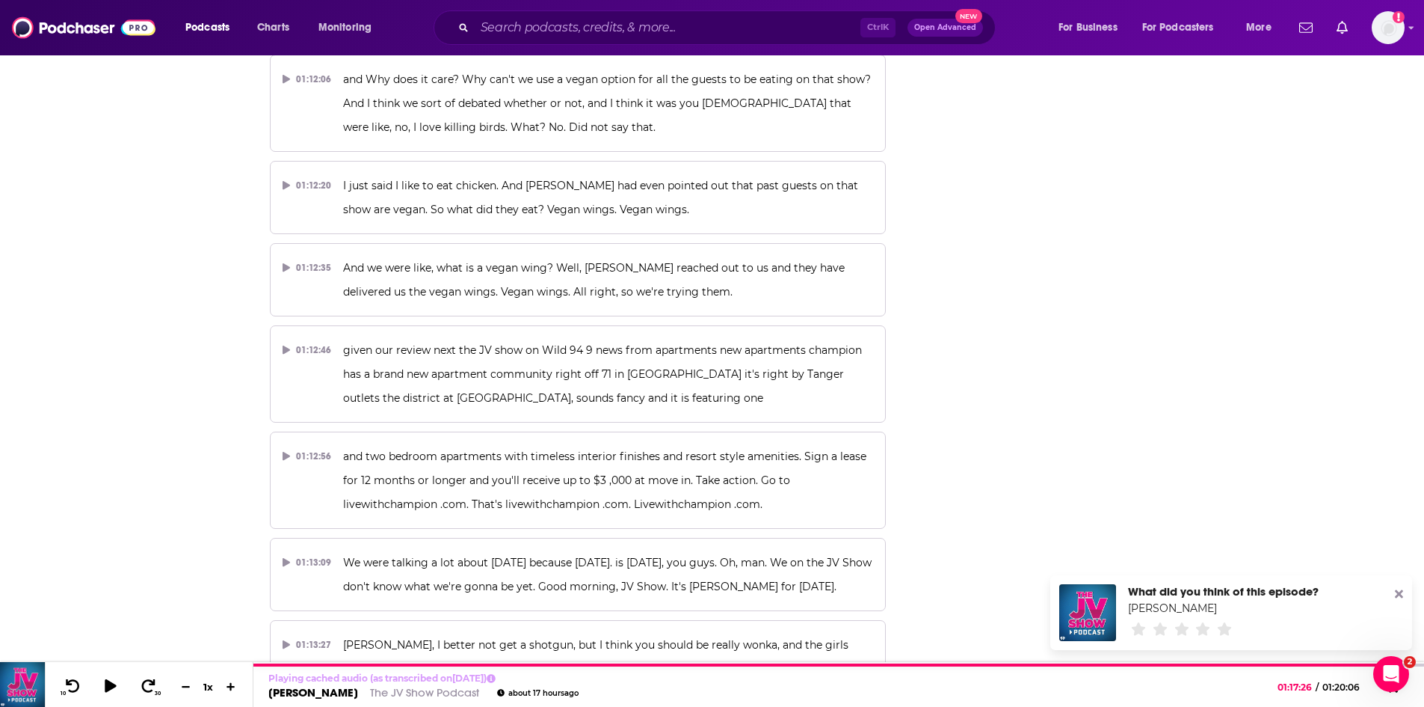
scroll to position [32873, 0]
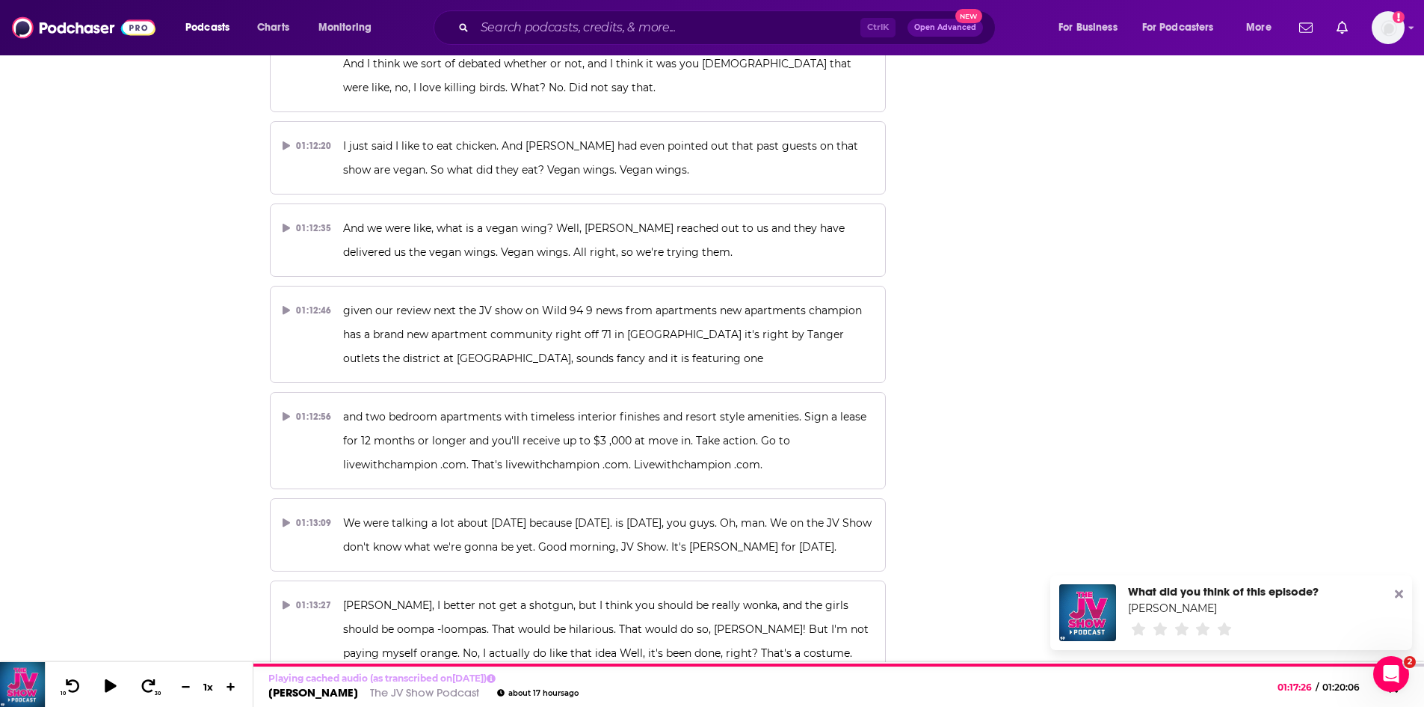
drag, startPoint x: 401, startPoint y: 567, endPoint x: 665, endPoint y: 595, distance: 266.2
copy div "Shout out to PETA. We always wondered how does PETA, they know every single tim…"
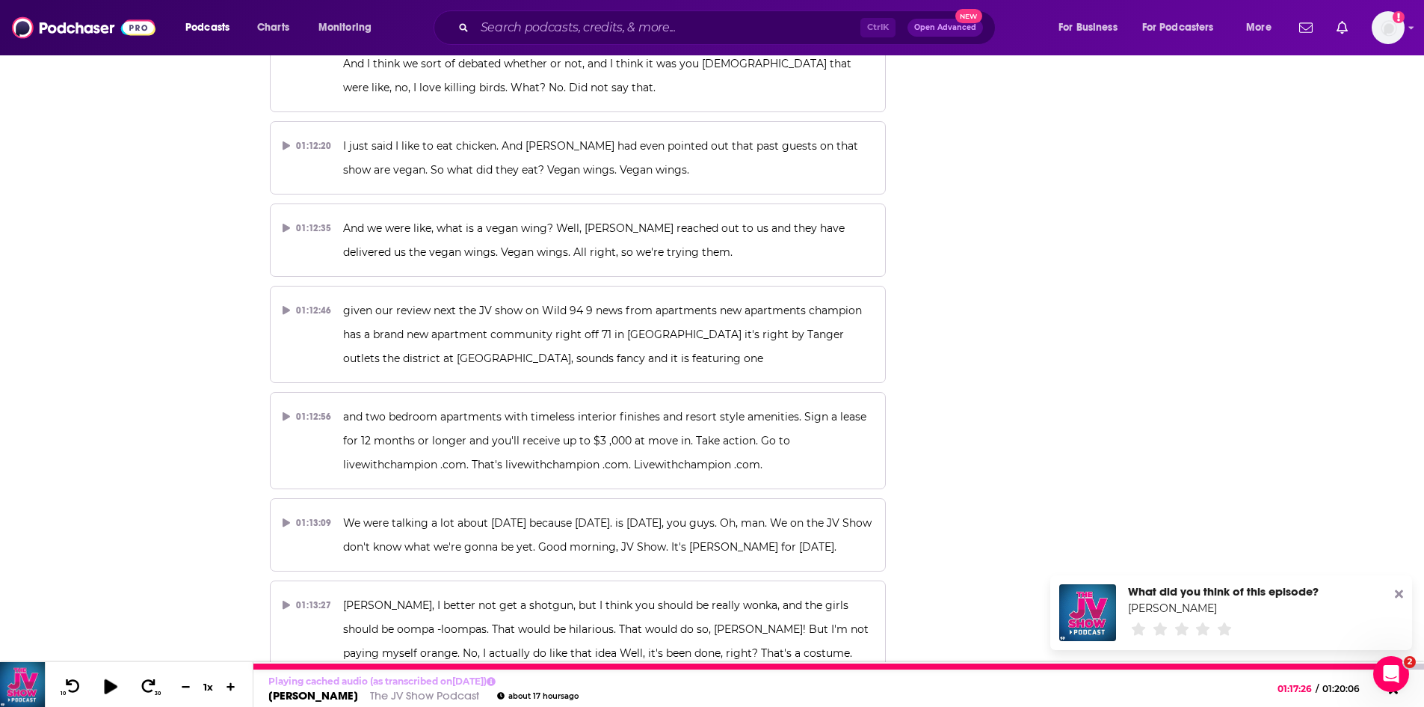
click at [112, 684] on icon at bounding box center [110, 685] width 13 height 15
click at [370, 694] on link "The JV Show Podcast" at bounding box center [424, 695] width 109 height 14
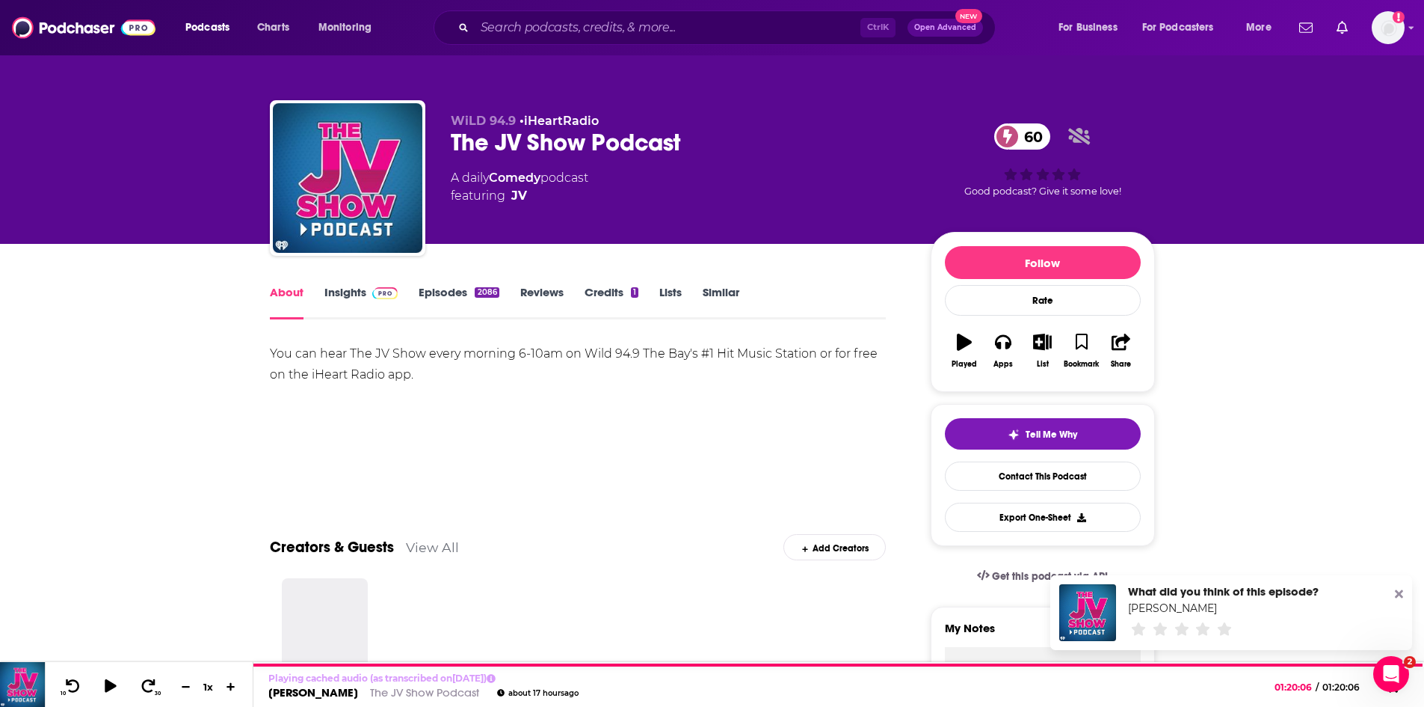
click at [354, 295] on link "Insights" at bounding box center [361, 302] width 74 height 34
